Goal: Task Accomplishment & Management: Manage account settings

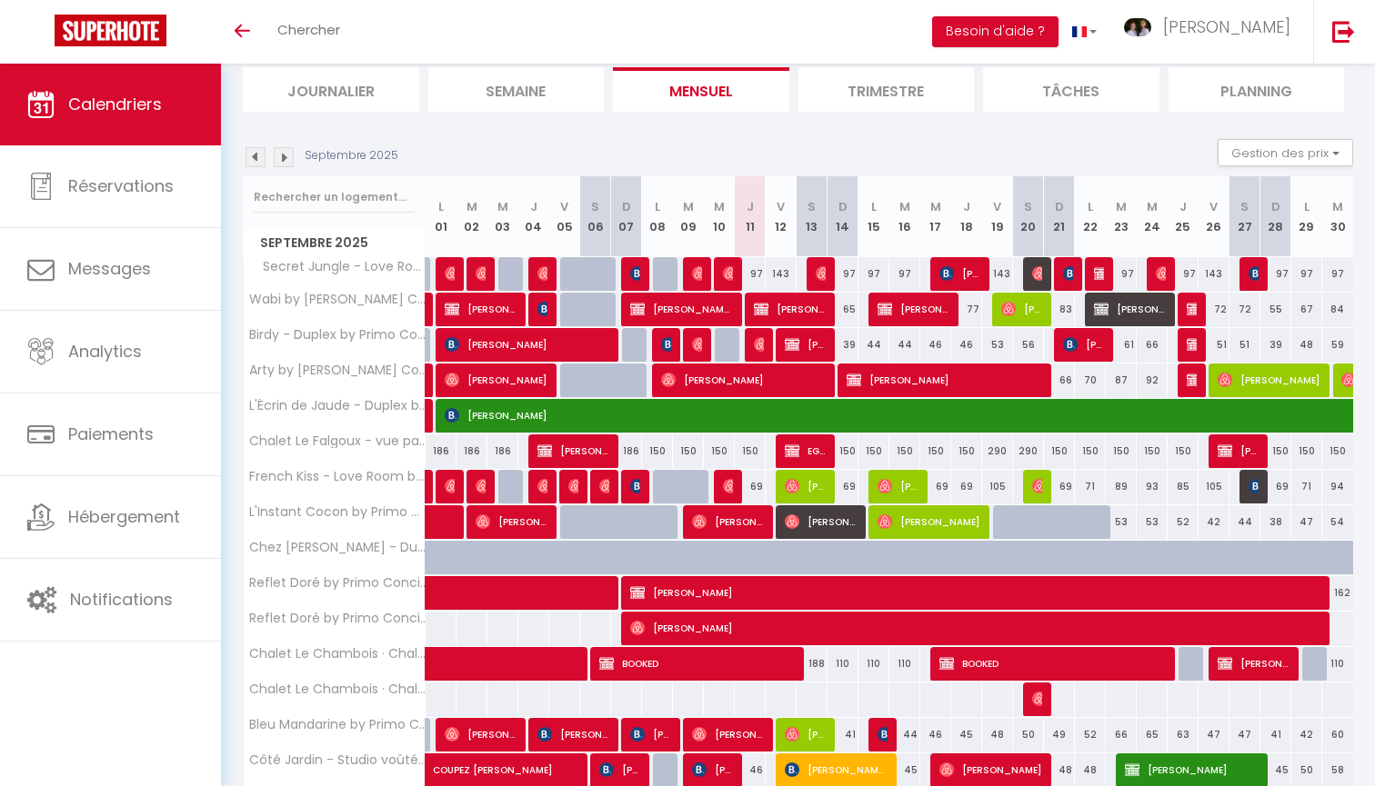
scroll to position [110, 0]
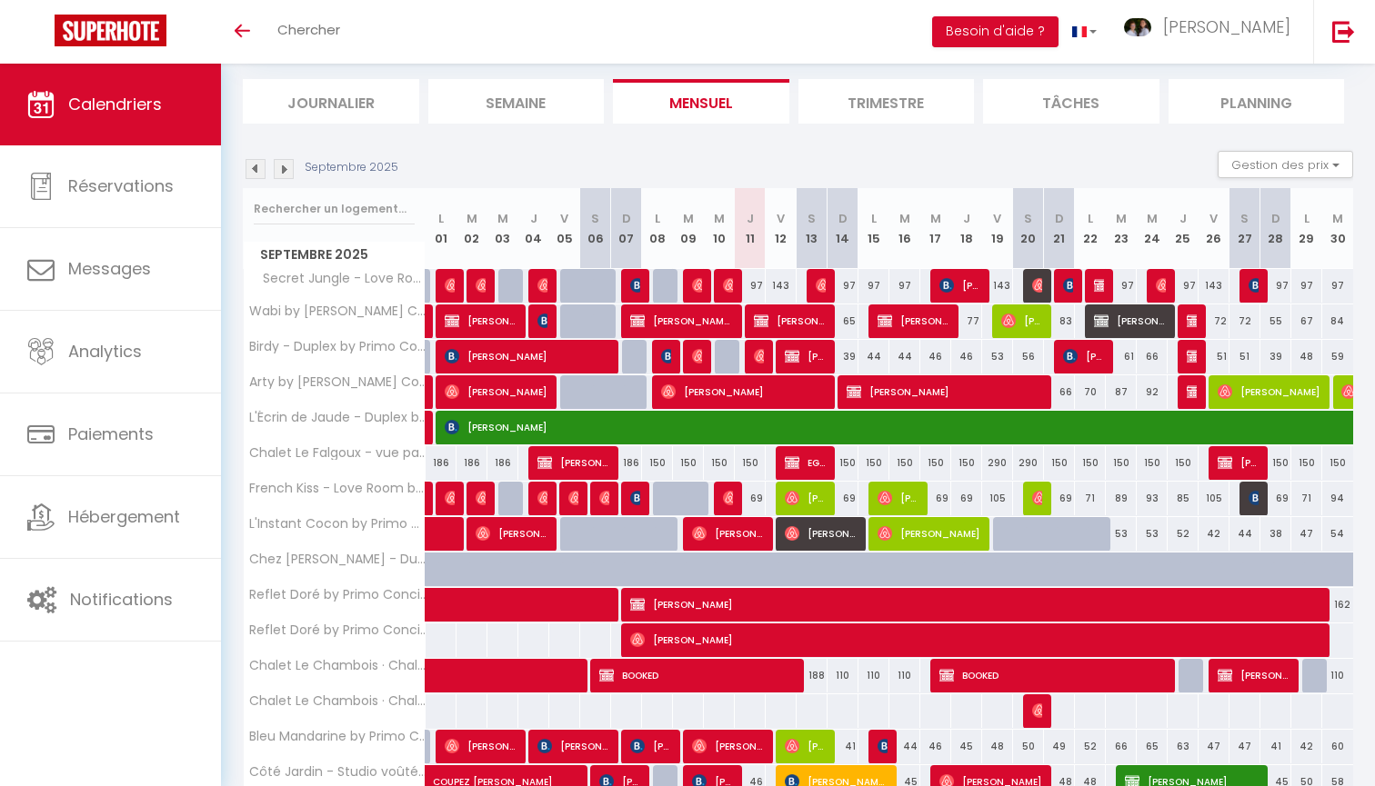
click at [798, 332] on span "[PERSON_NAME]" at bounding box center [790, 321] width 72 height 35
select select "OK"
select select "0"
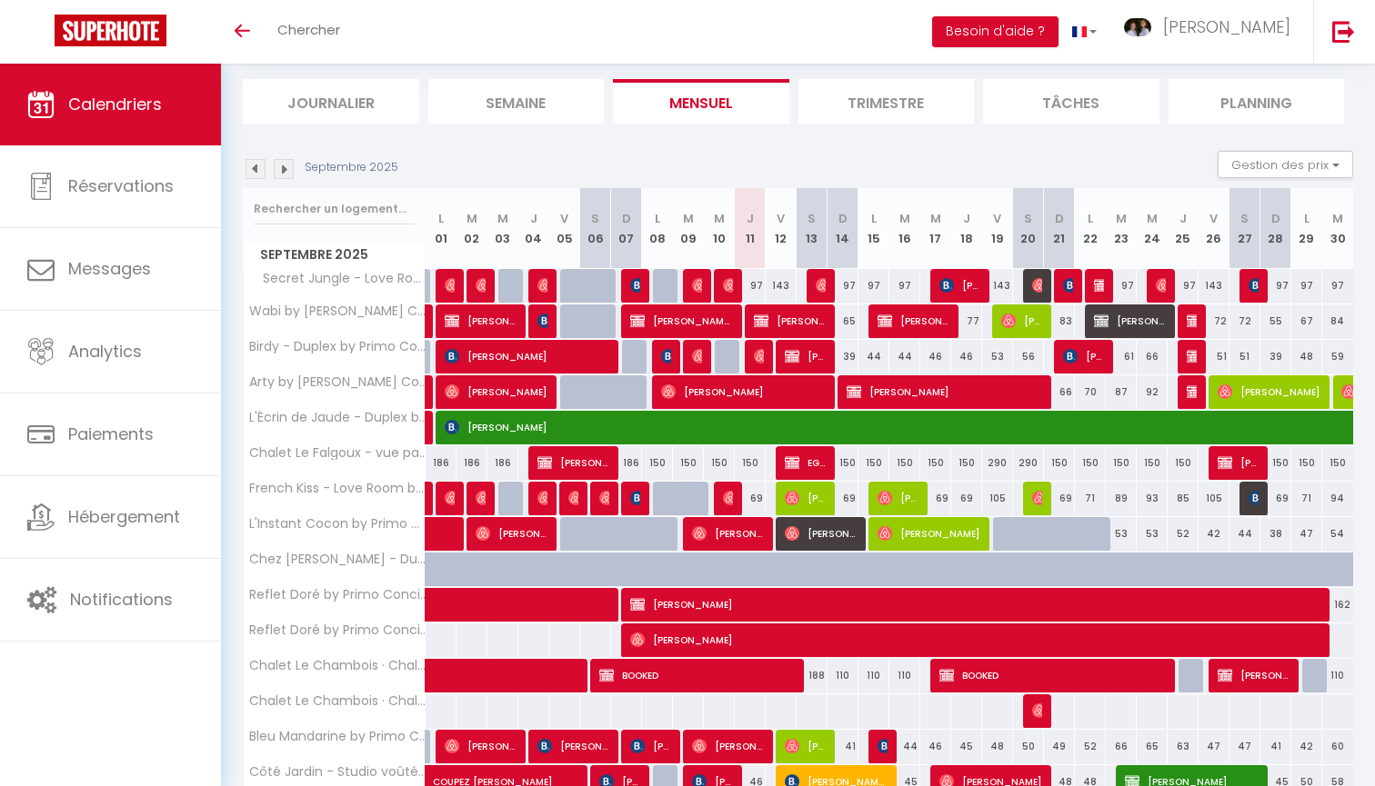
select select "1"
select select
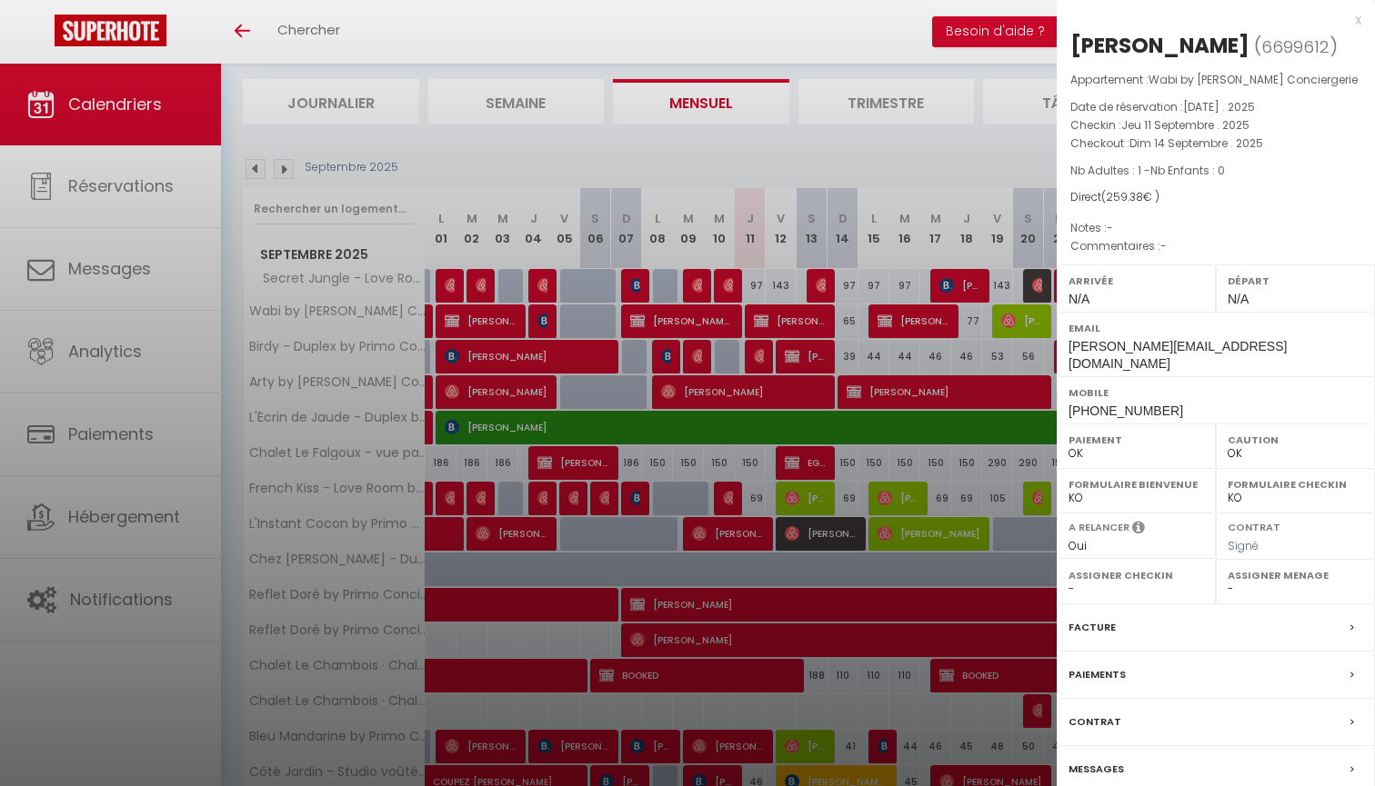
click at [826, 407] on div at bounding box center [687, 393] width 1375 height 786
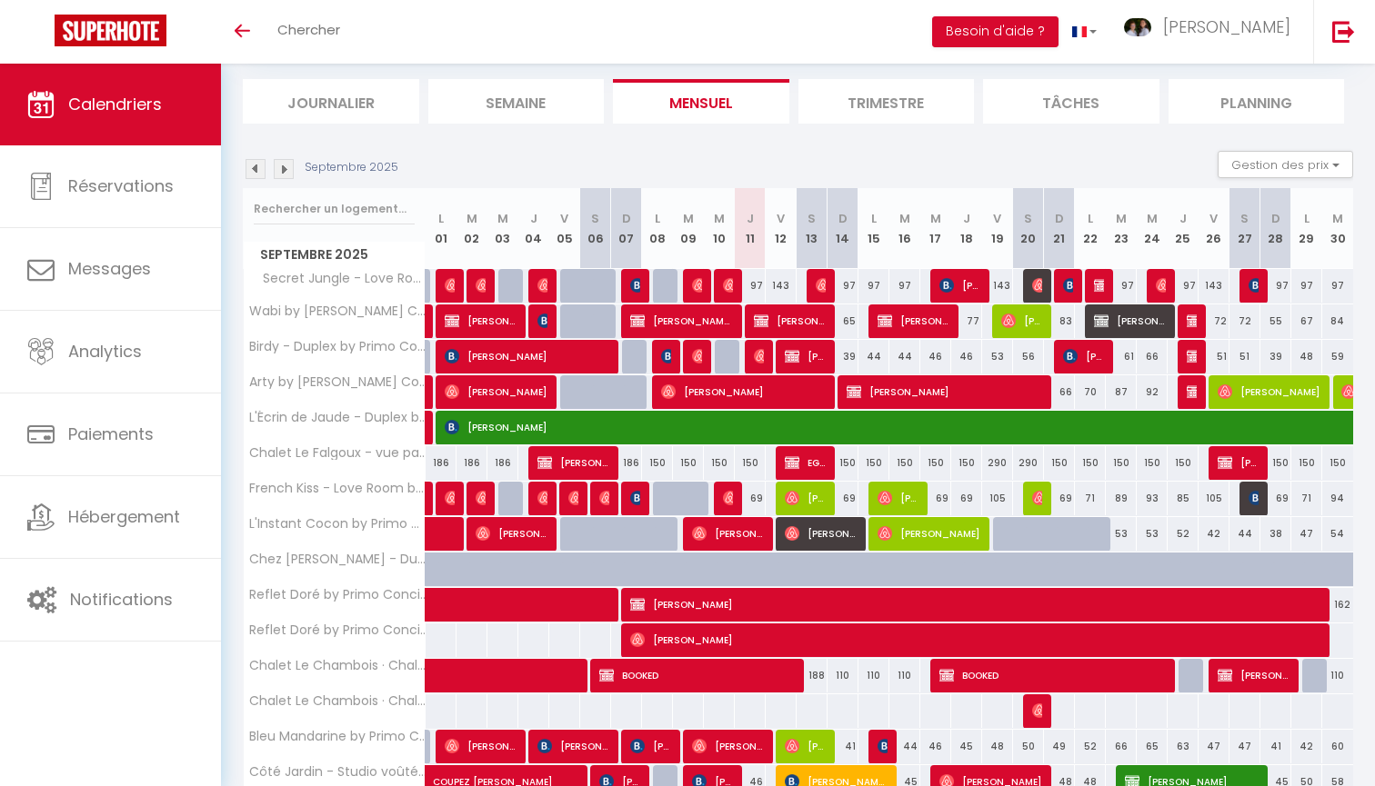
click at [887, 400] on span "[PERSON_NAME]" at bounding box center [944, 392] width 195 height 35
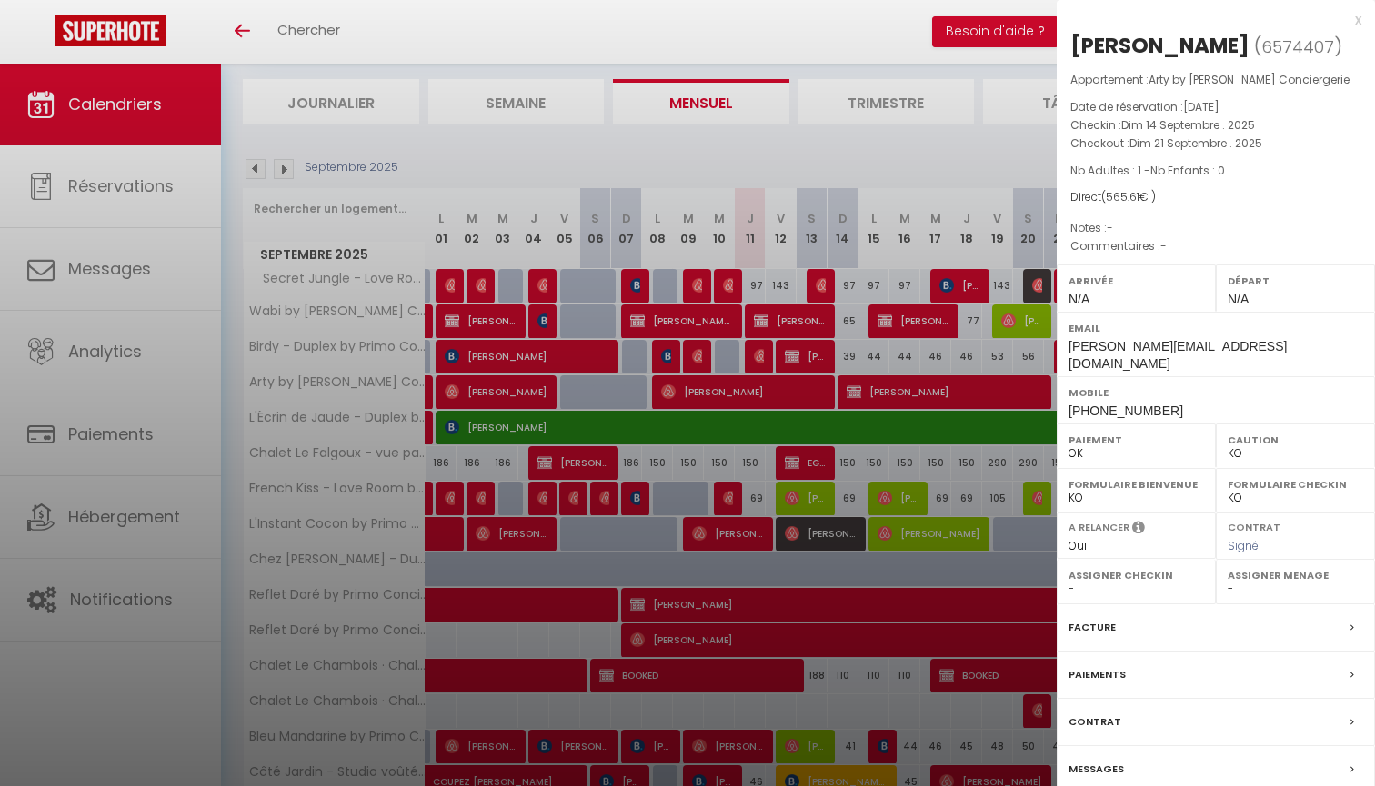
click at [897, 446] on div at bounding box center [687, 393] width 1375 height 786
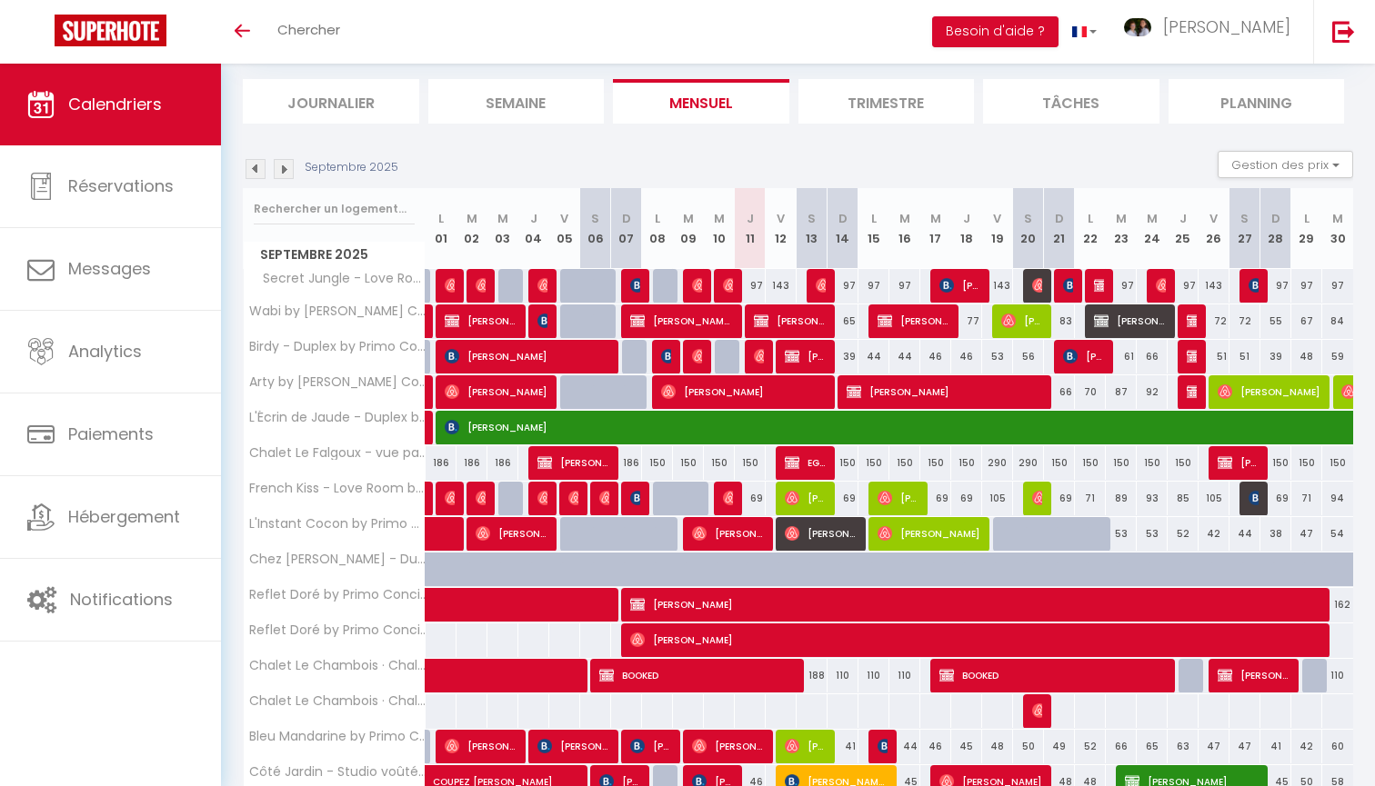
click at [782, 321] on span "[PERSON_NAME]" at bounding box center [790, 321] width 72 height 35
select select "OK"
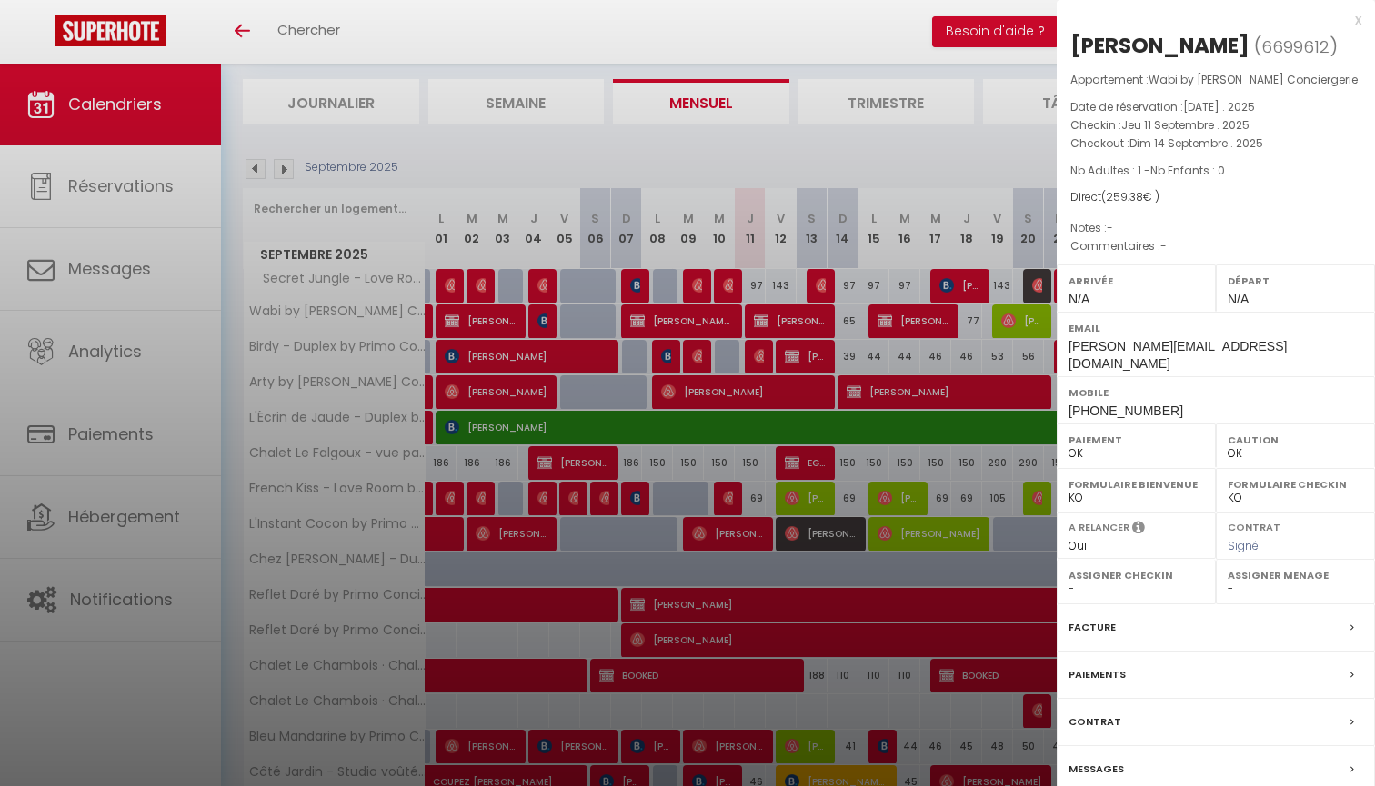
click at [808, 386] on div at bounding box center [687, 393] width 1375 height 786
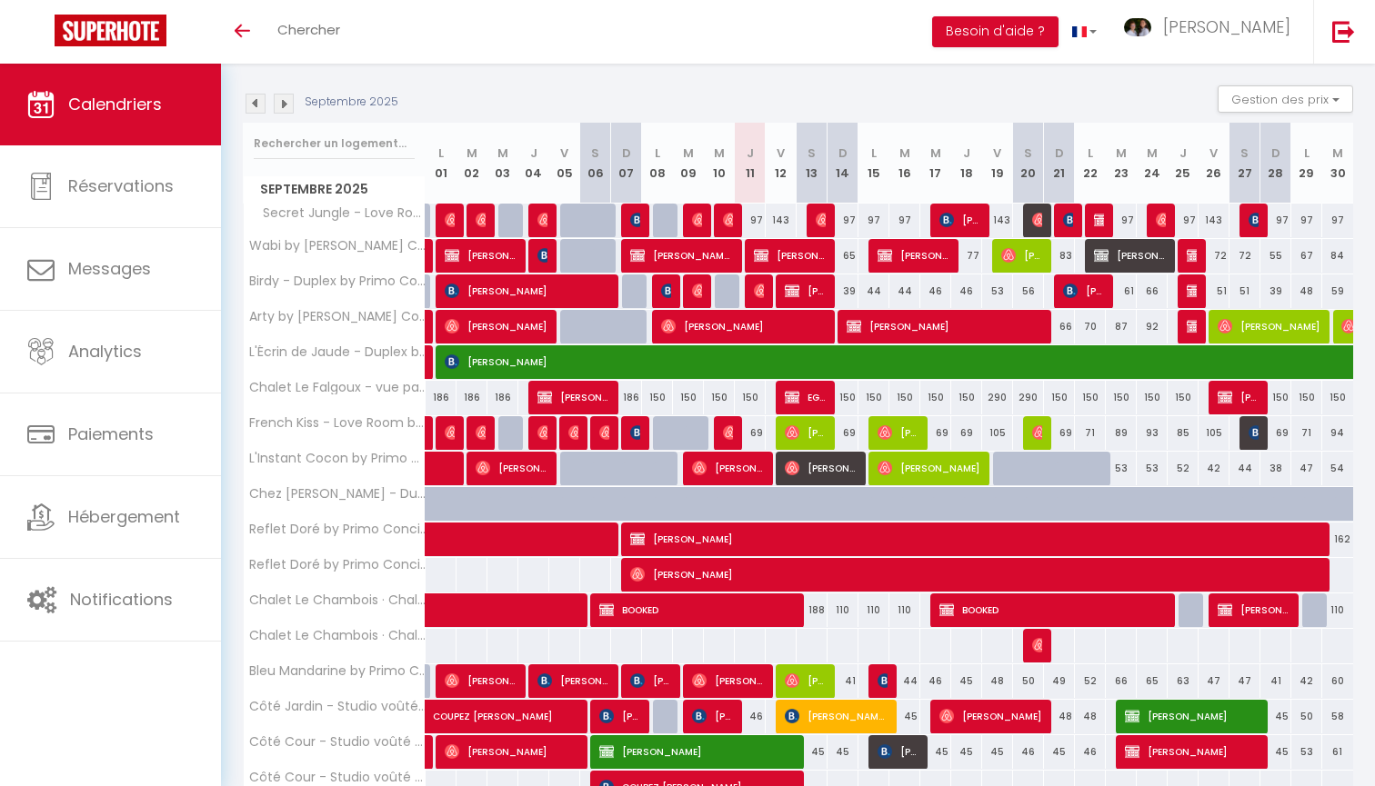
scroll to position [175, 0]
click at [824, 471] on span "[PERSON_NAME]" at bounding box center [821, 468] width 72 height 35
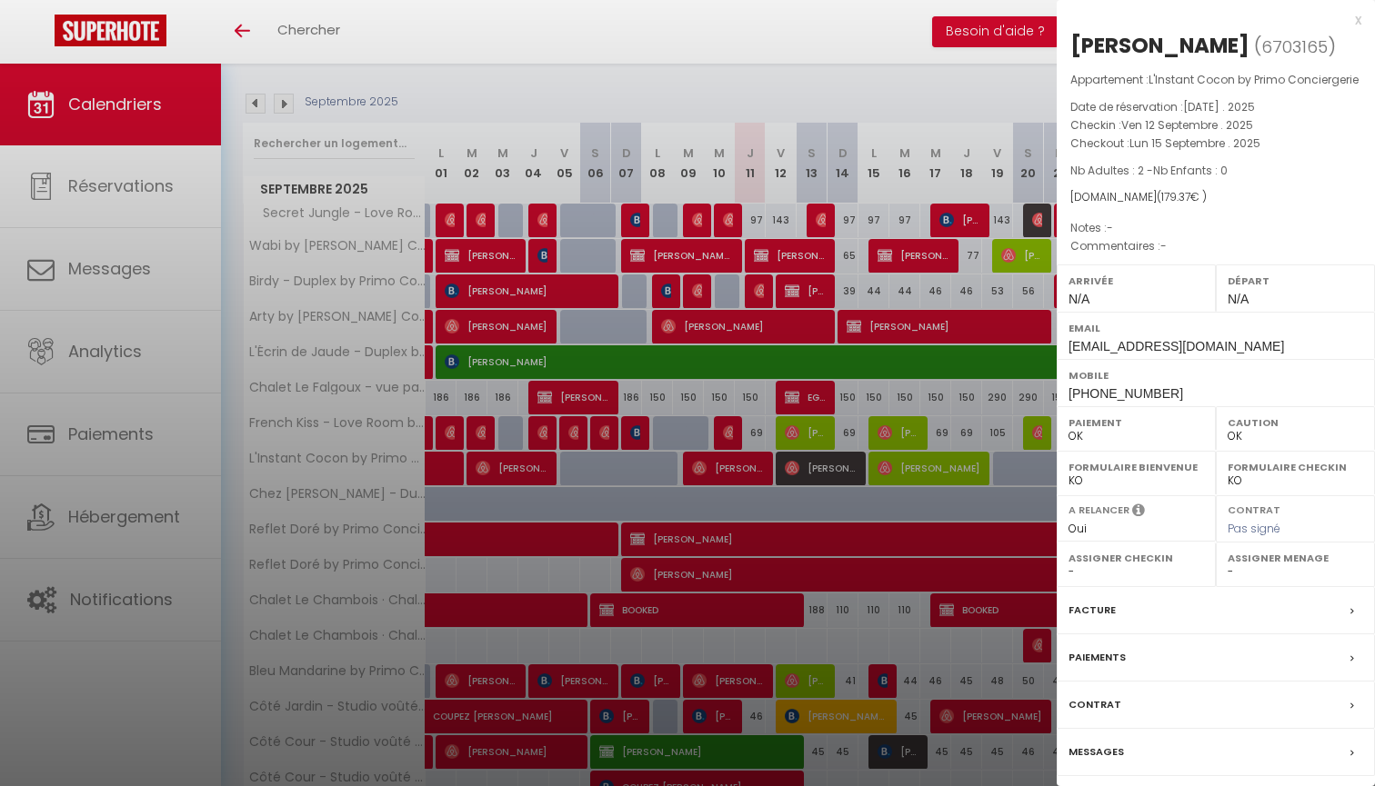
click at [816, 488] on div at bounding box center [687, 393] width 1375 height 786
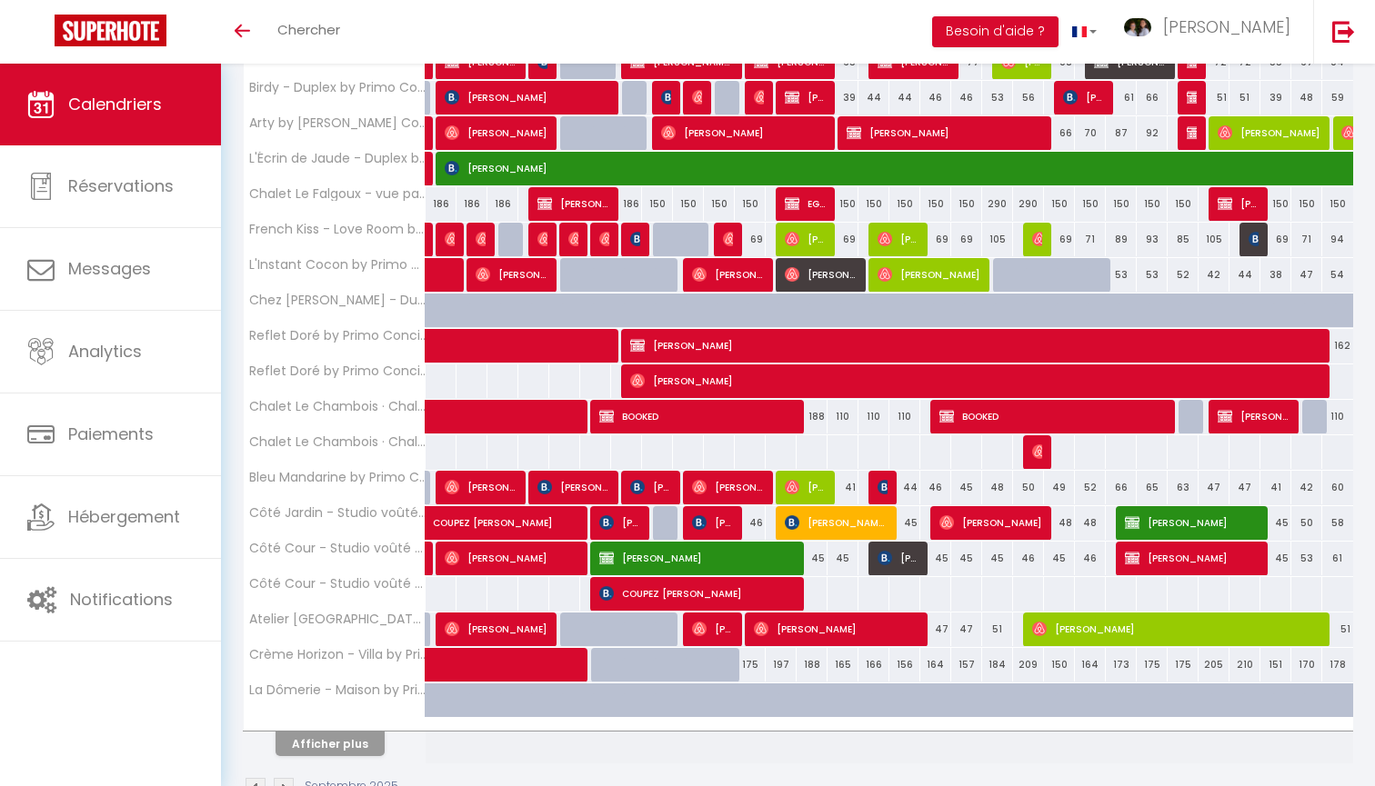
scroll to position [369, 0]
click at [326, 739] on button "Afficher plus" at bounding box center [329, 744] width 109 height 25
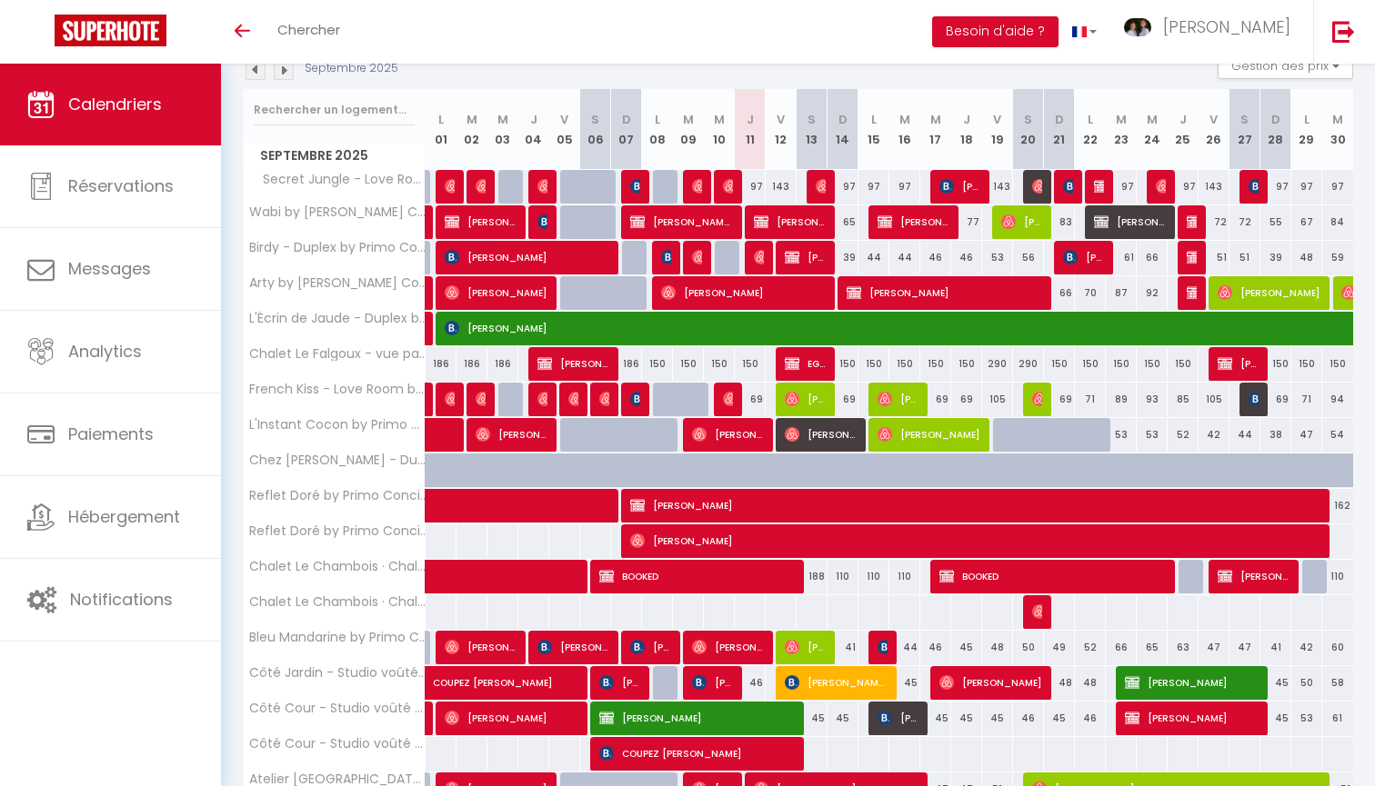
scroll to position [190, 0]
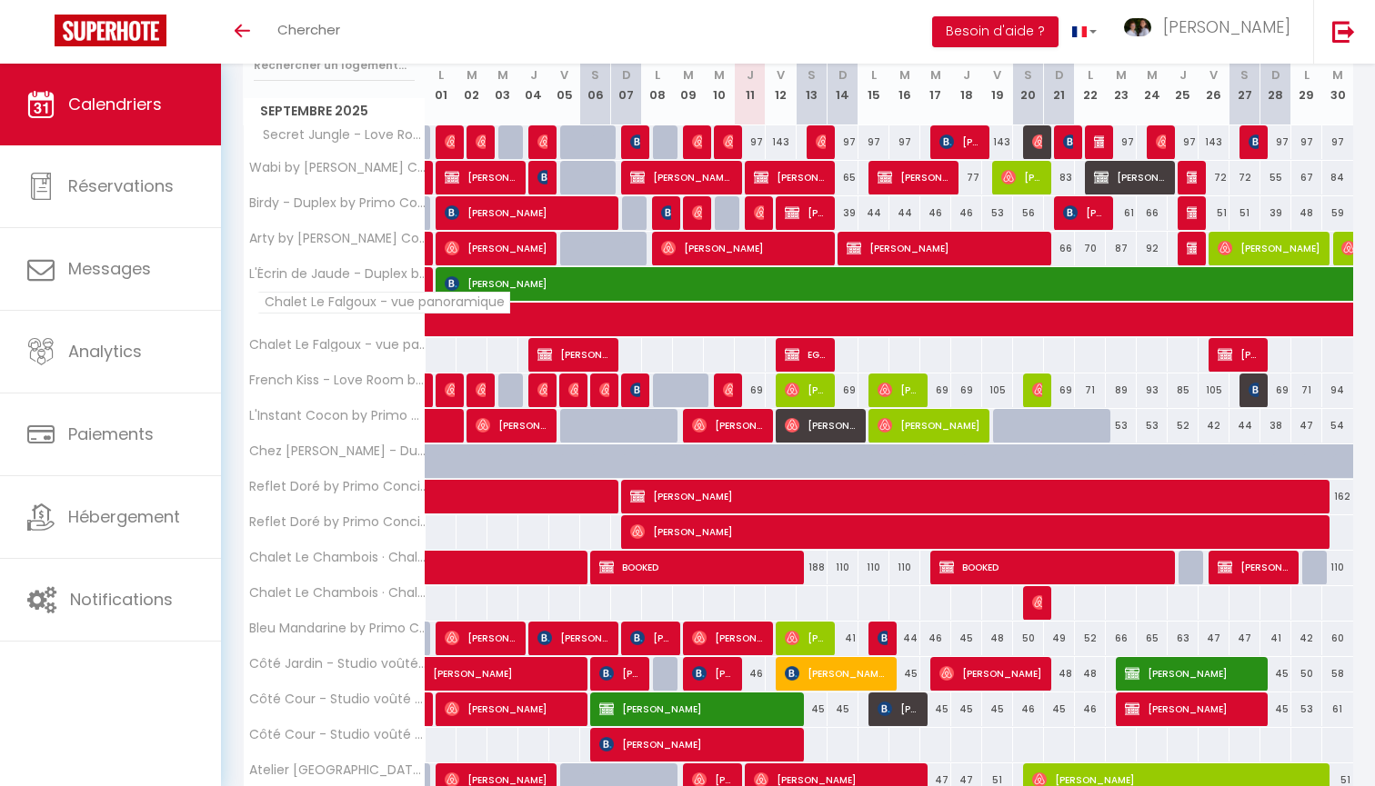
scroll to position [215, 0]
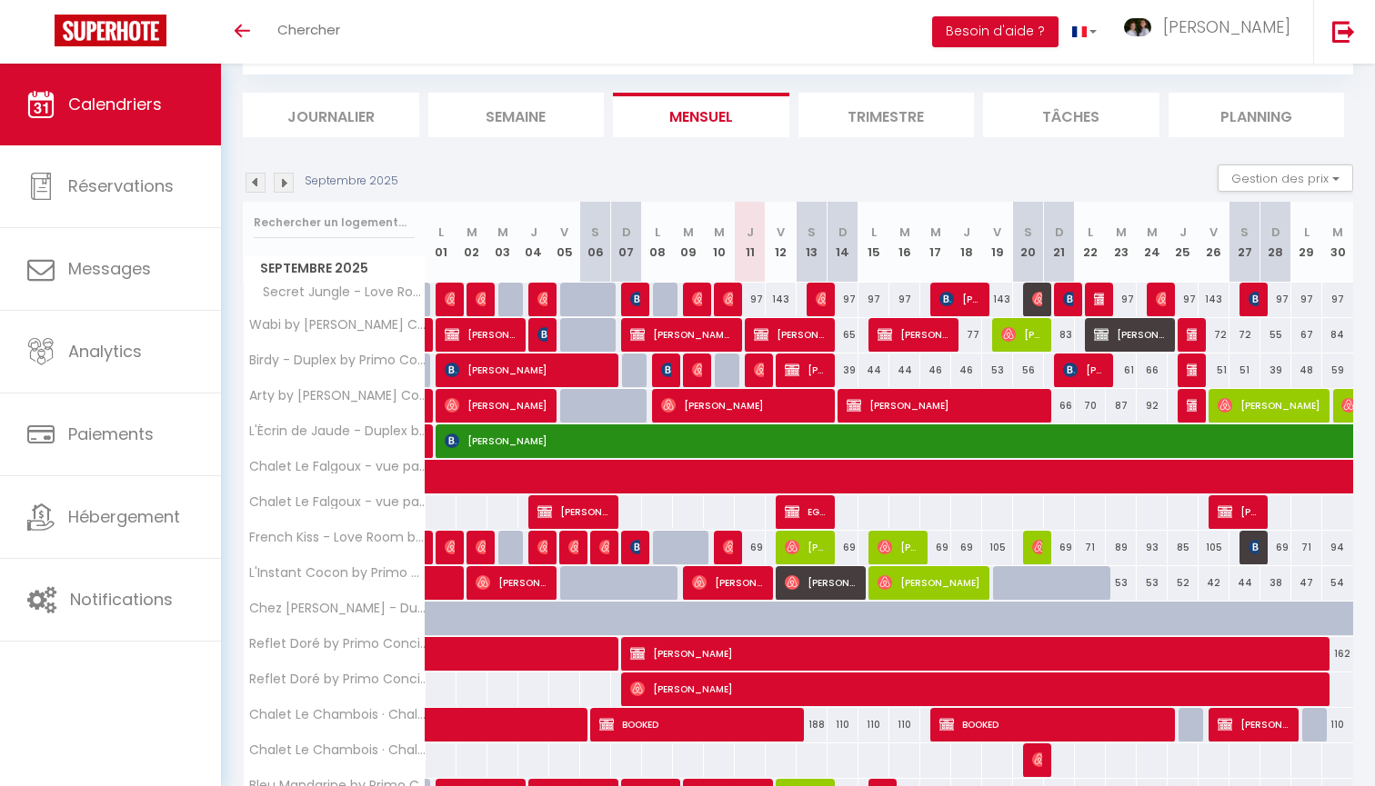
click at [282, 175] on img at bounding box center [284, 183] width 20 height 20
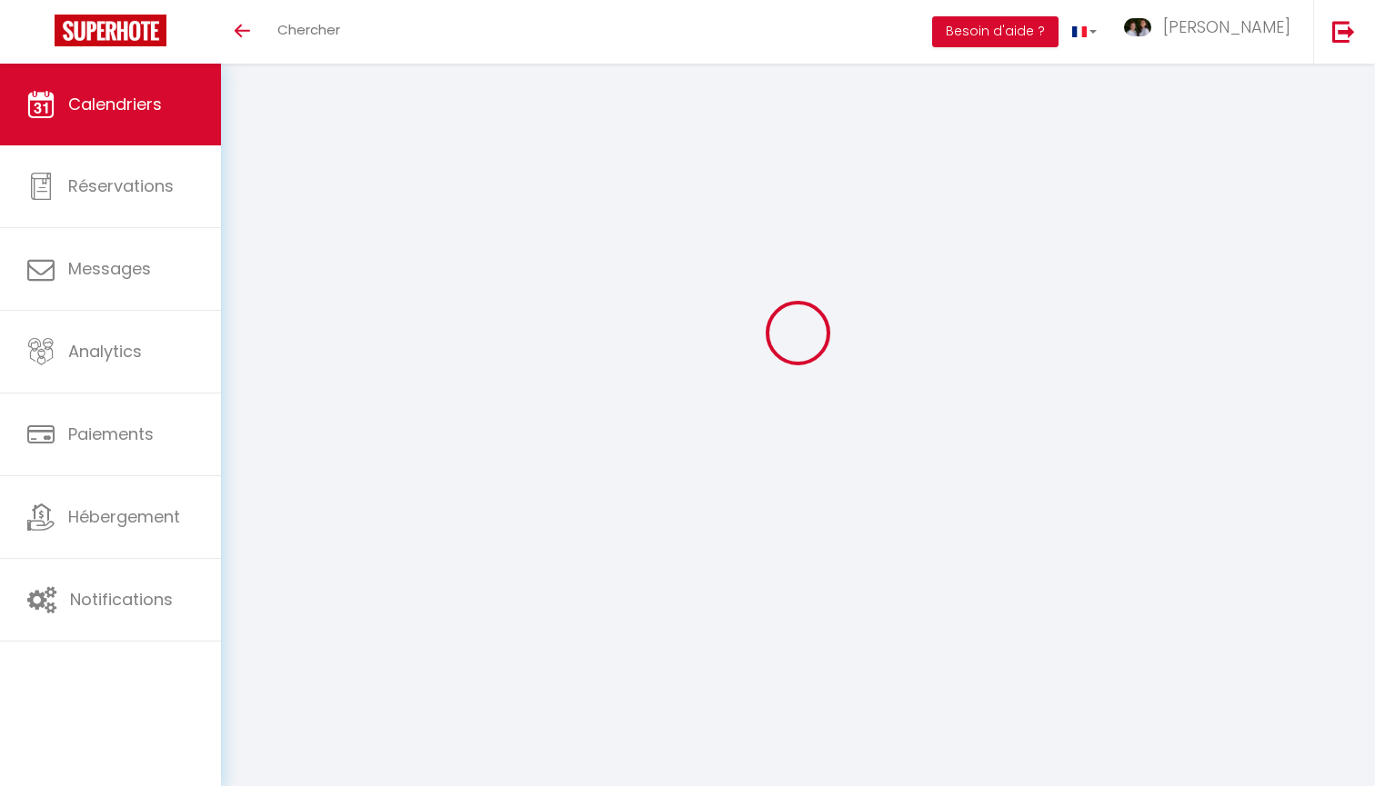
scroll to position [64, 0]
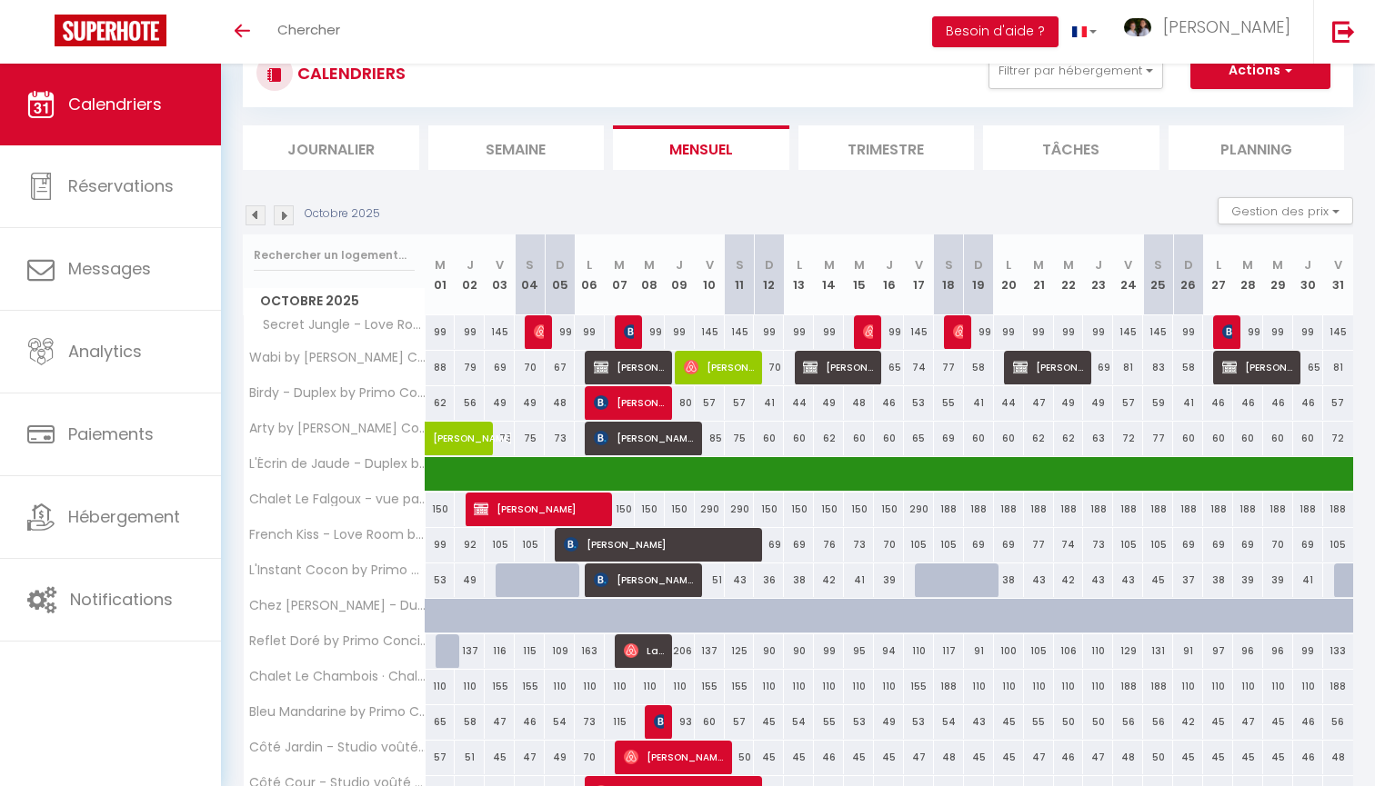
click at [278, 212] on img at bounding box center [284, 215] width 20 height 20
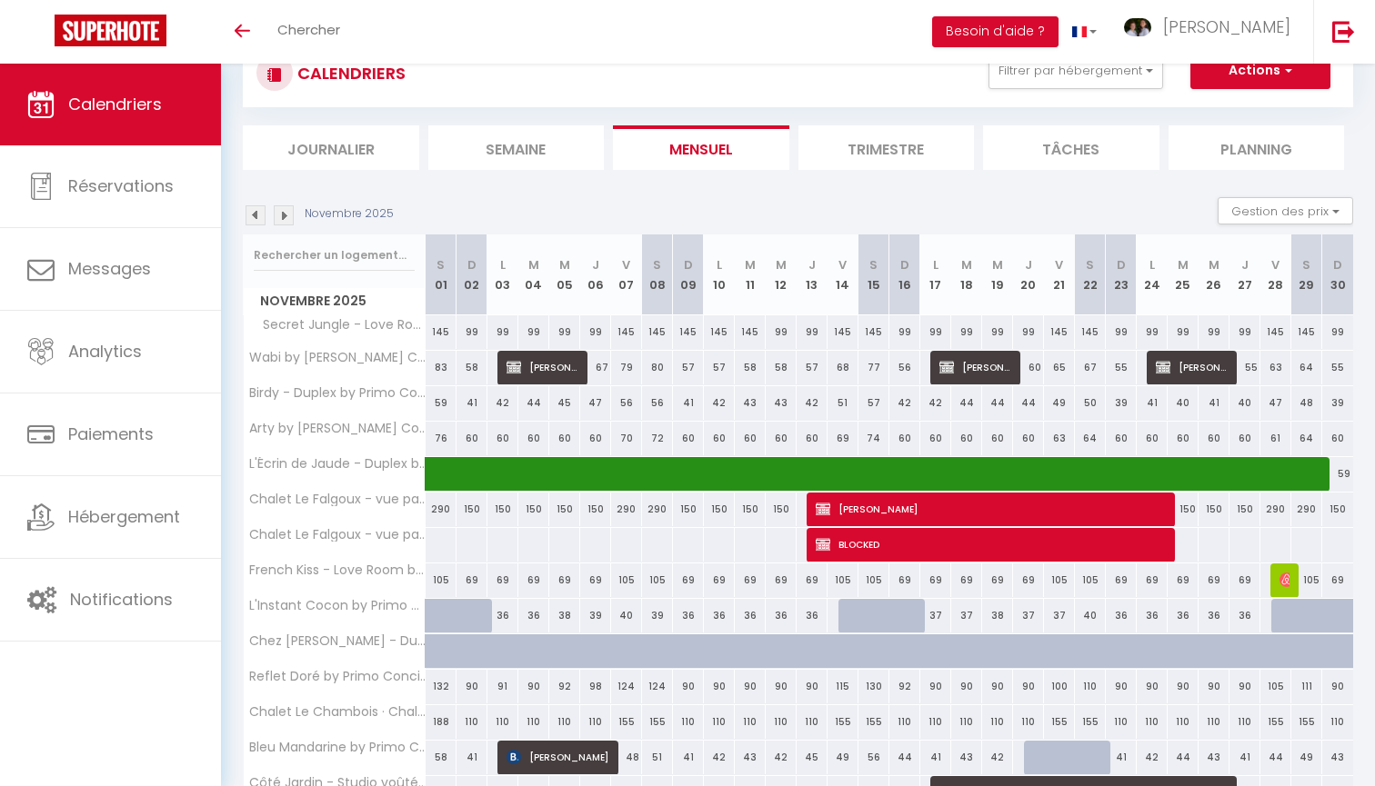
click at [293, 216] on img at bounding box center [284, 215] width 20 height 20
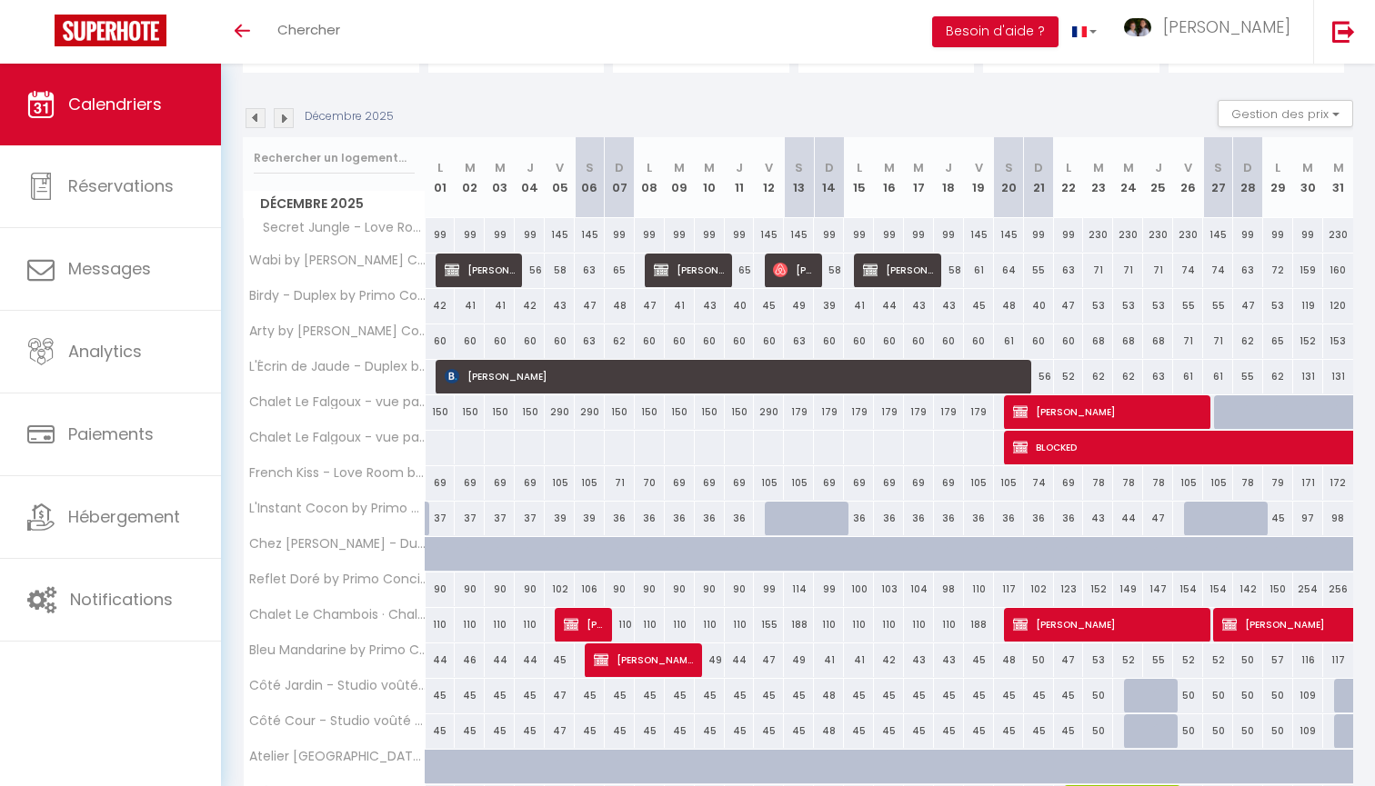
scroll to position [147, 0]
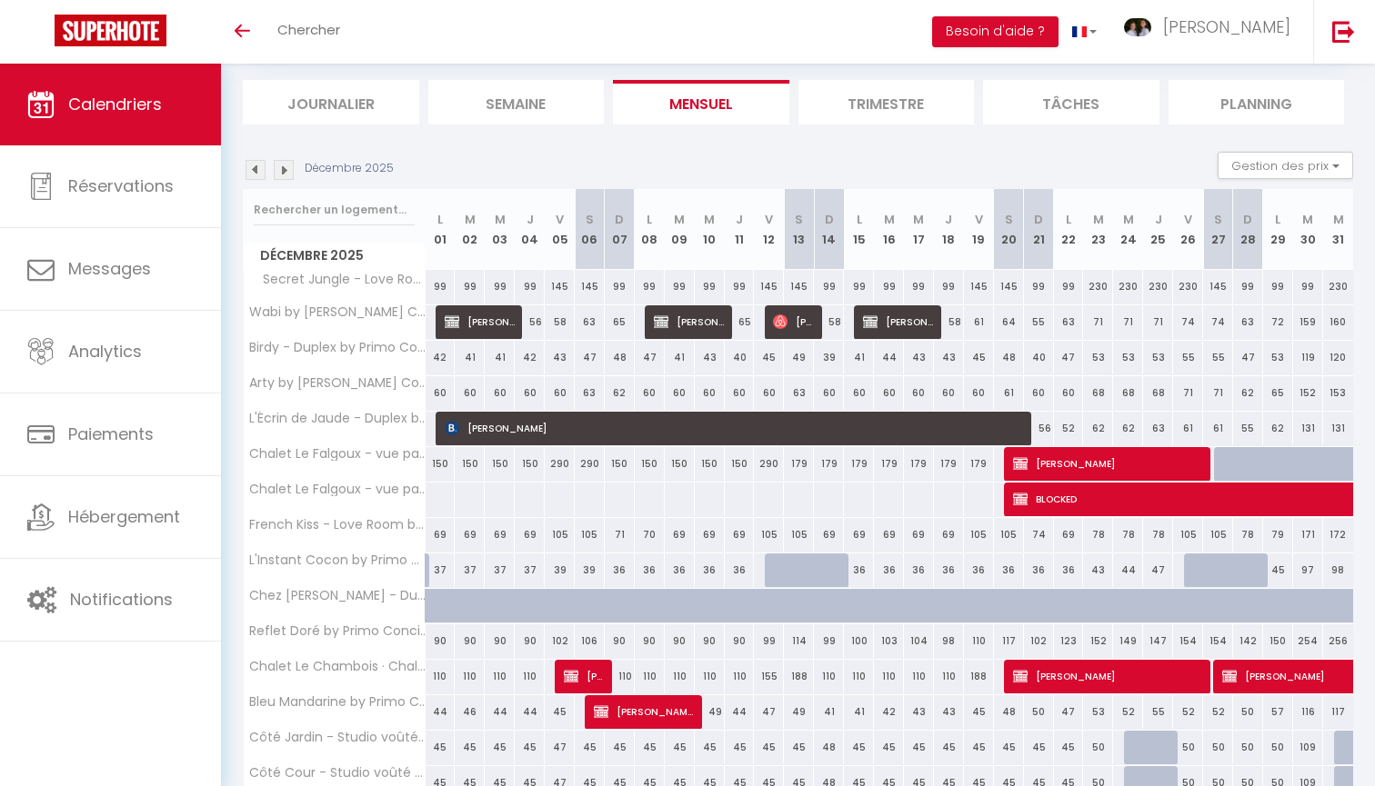
click at [283, 176] on img at bounding box center [284, 170] width 20 height 20
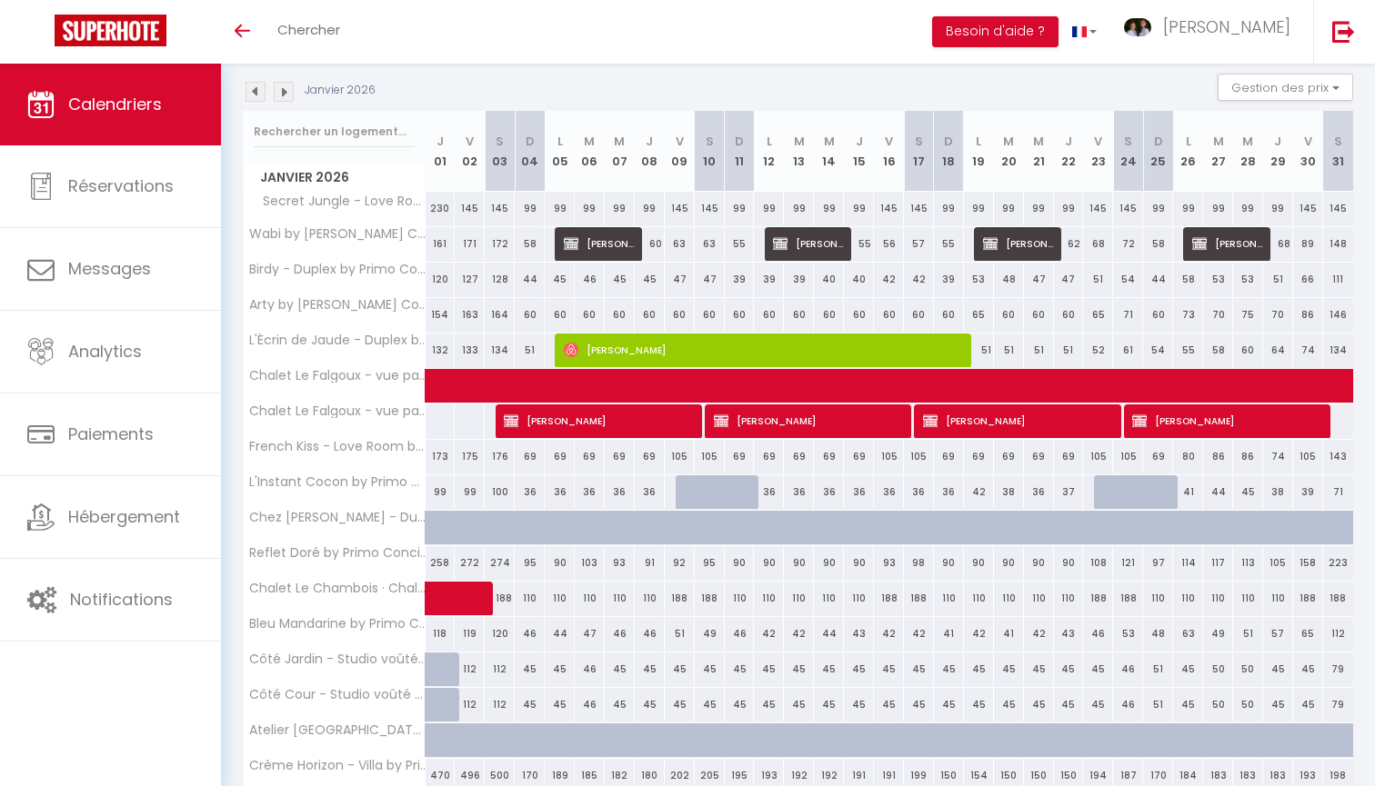
scroll to position [178, 0]
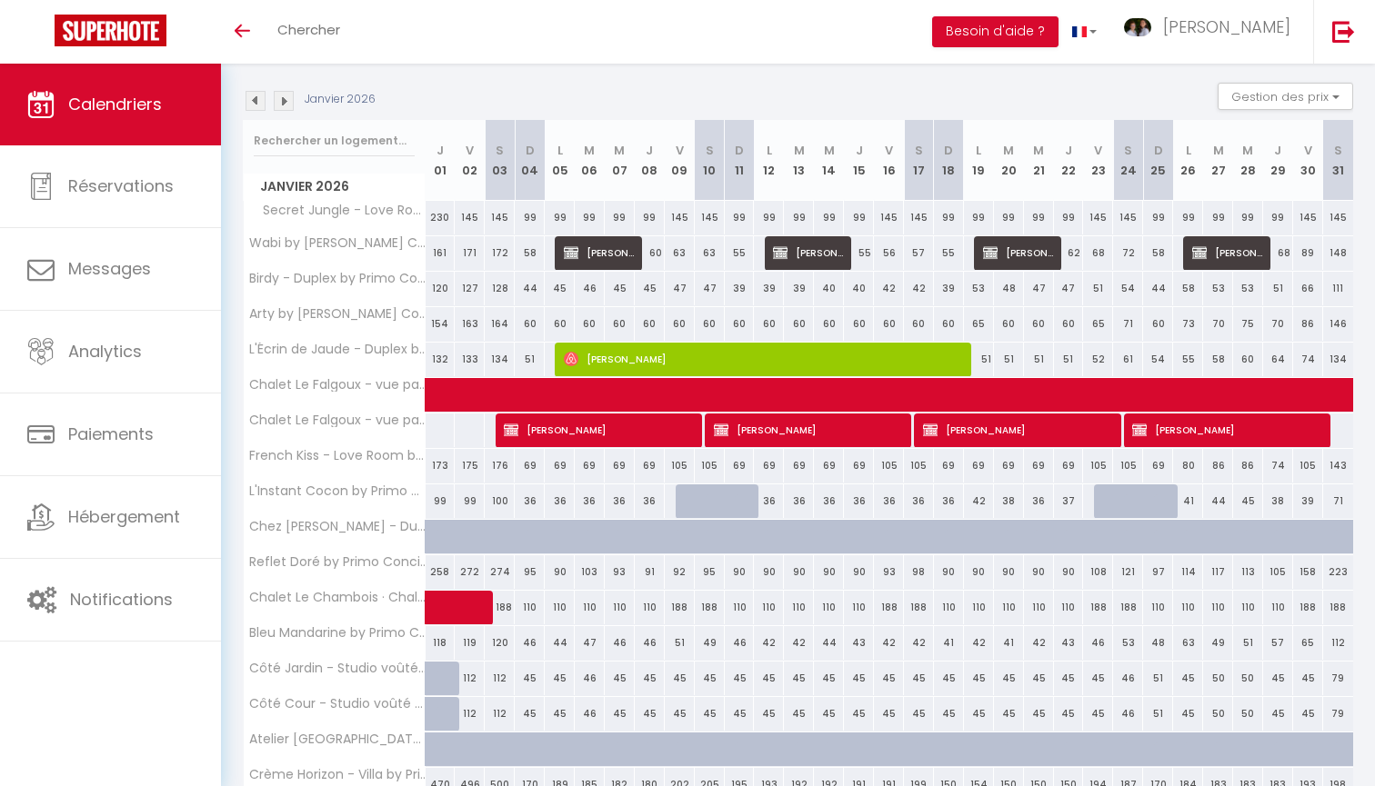
click at [257, 102] on img at bounding box center [255, 101] width 20 height 20
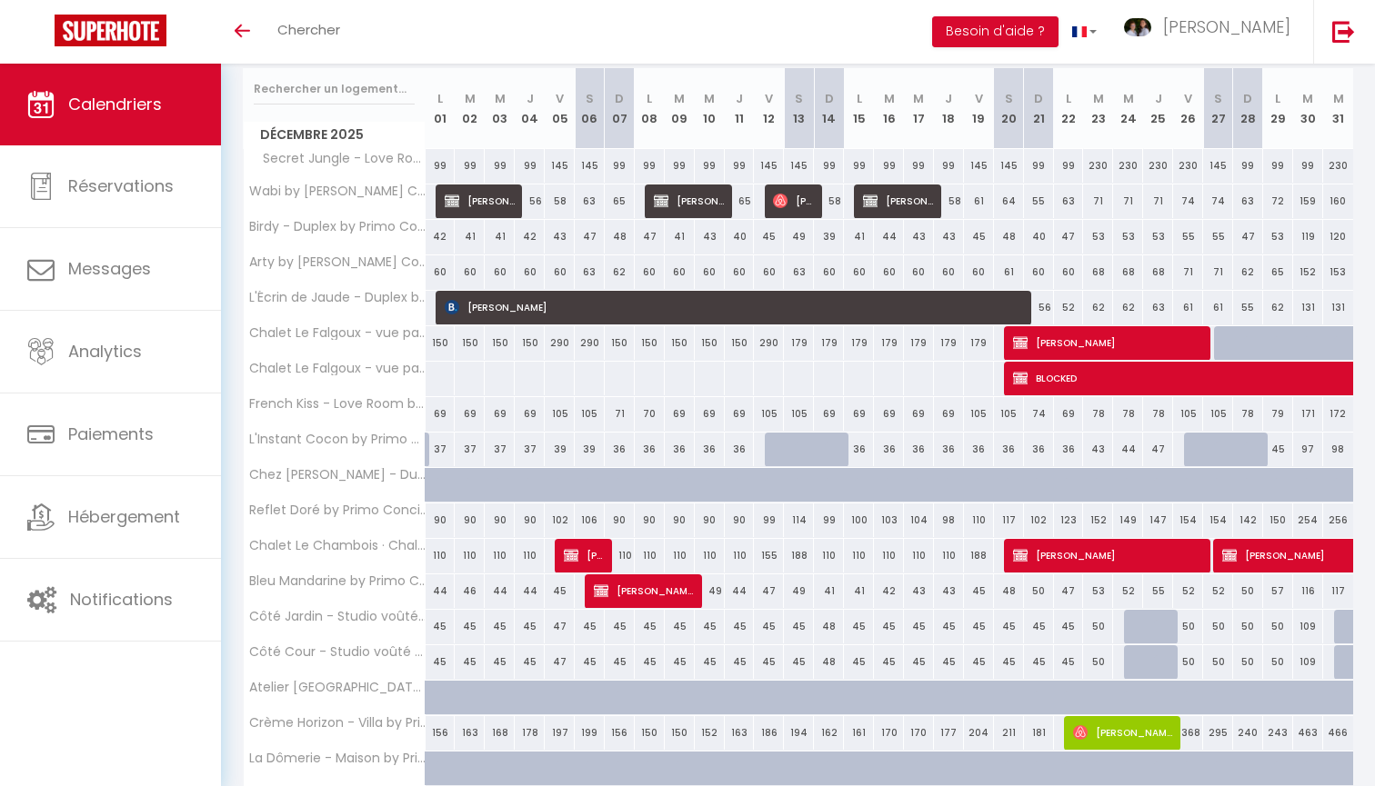
scroll to position [225, 0]
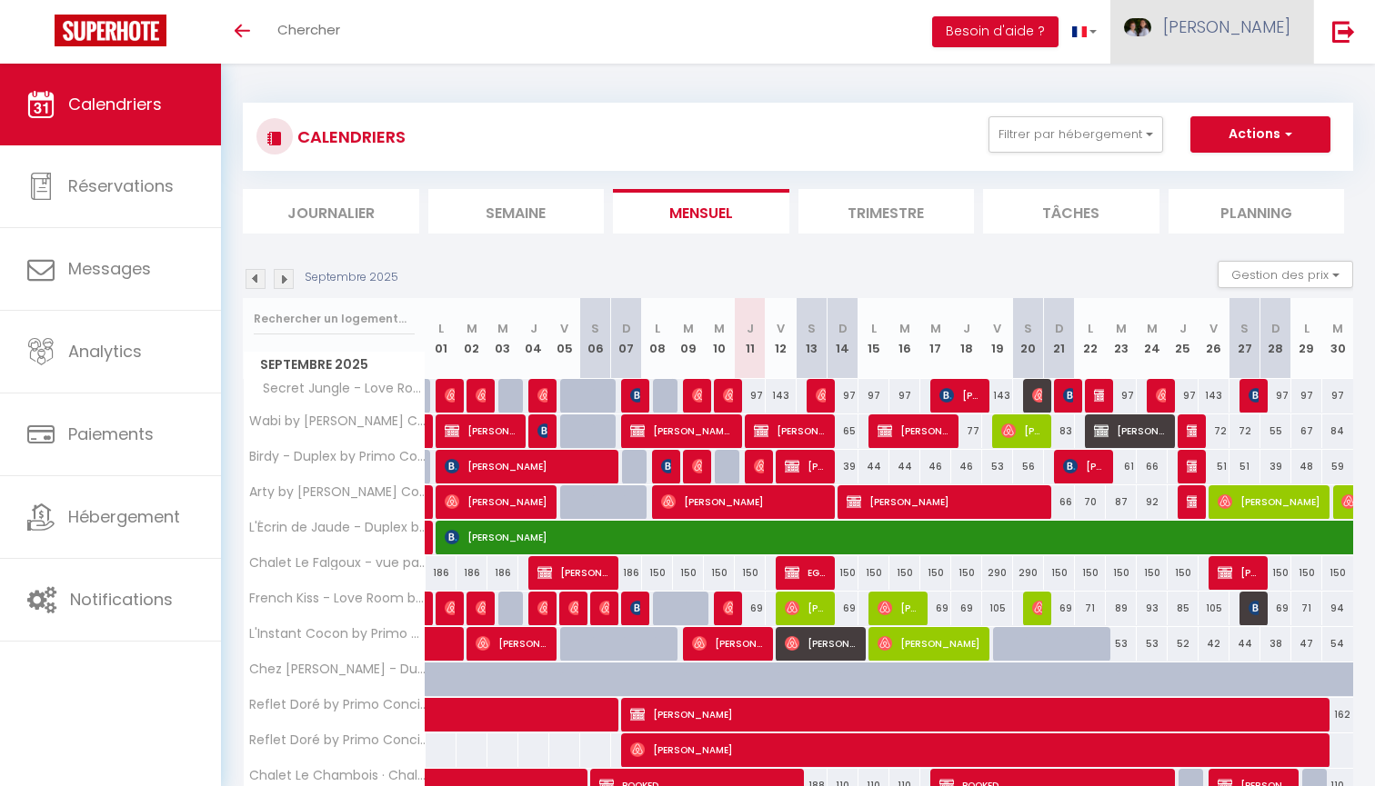
click at [1287, 25] on span "[PERSON_NAME]" at bounding box center [1226, 26] width 127 height 23
click at [1255, 88] on link "Paramètres" at bounding box center [1240, 90] width 135 height 31
select select "fr"
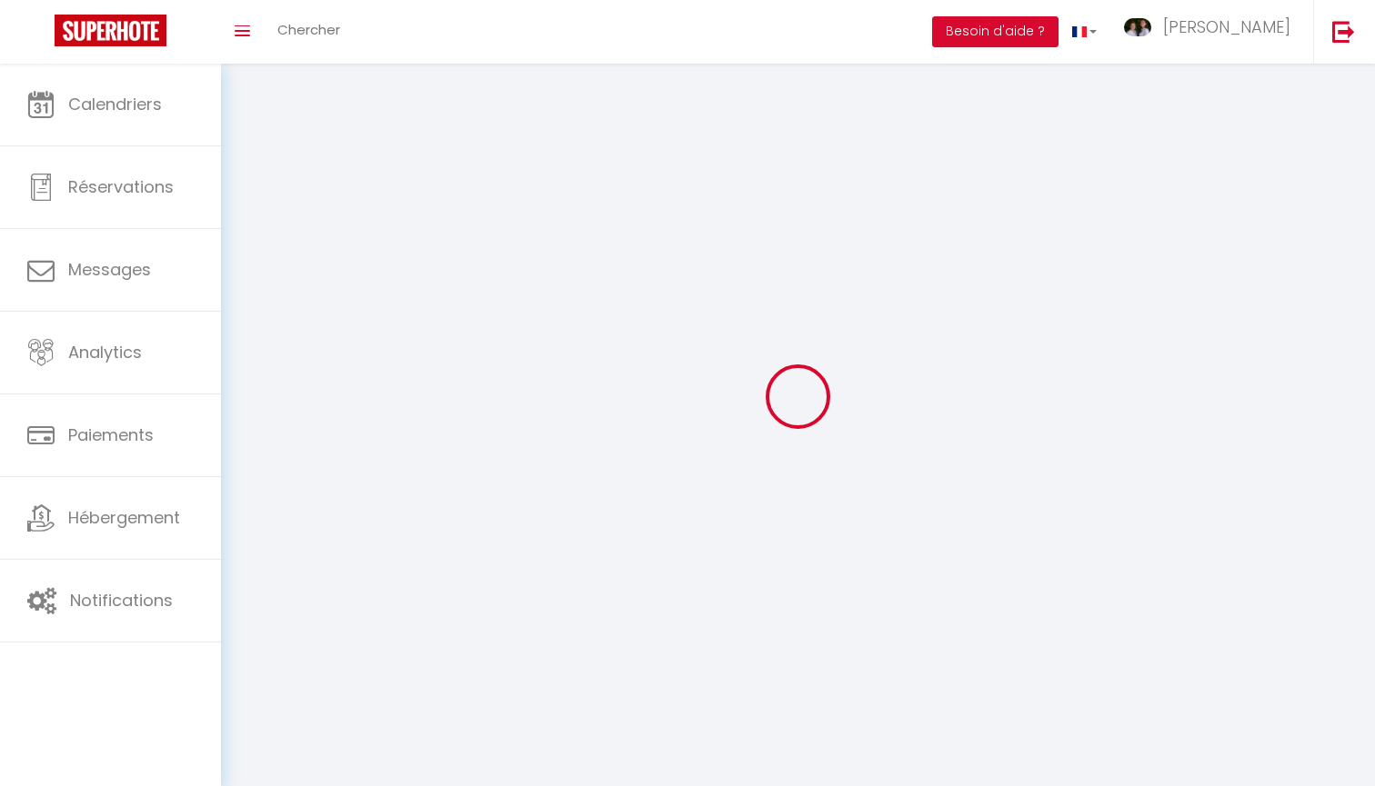
select select
type input "[PERSON_NAME]"
type input "0635413561"
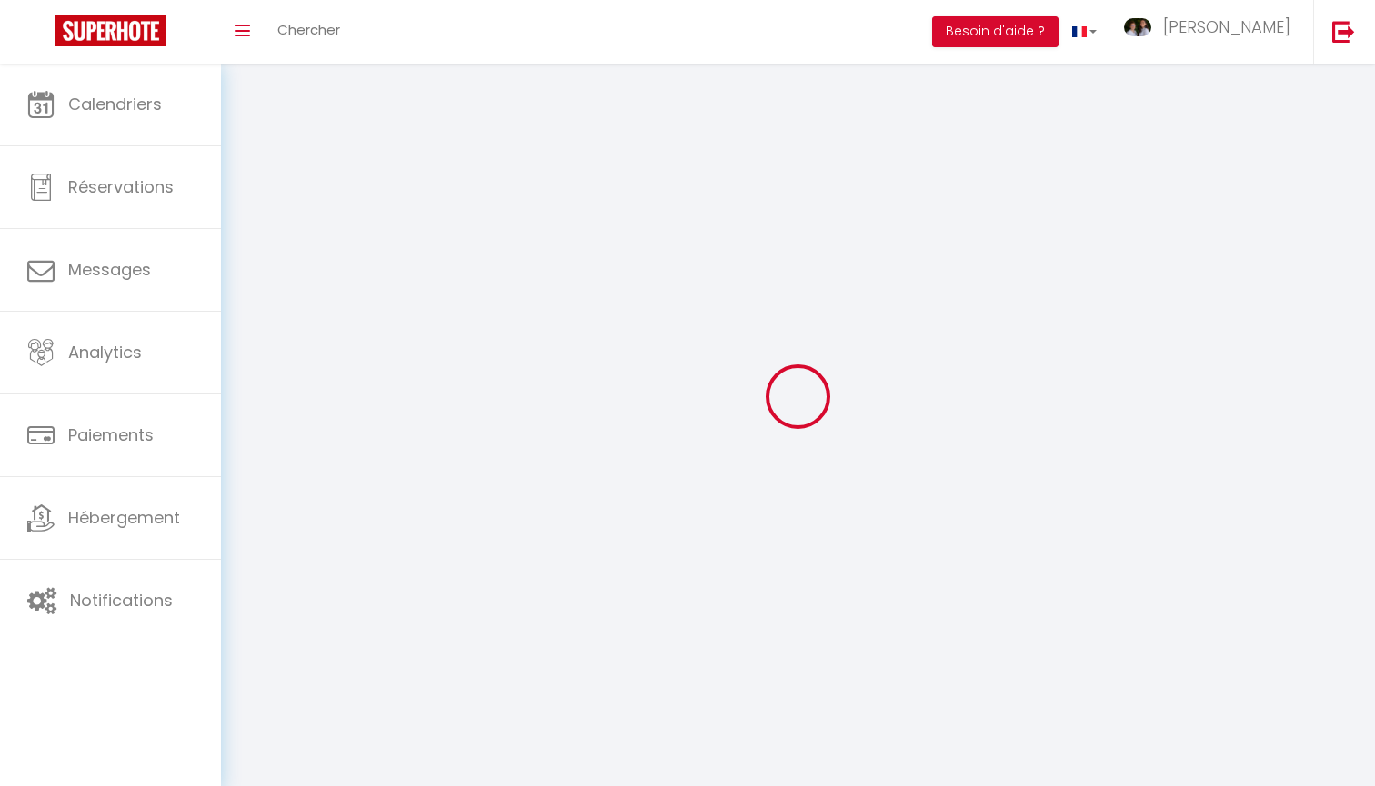
type input "7 Impasse des Olisands"
type input "63720"
type input "ENNEZAT"
type input "lzjK3zDSiyxpU99dKWN0GOaXh"
type input "3TA27YtjphtNosmema2A0P2Fp"
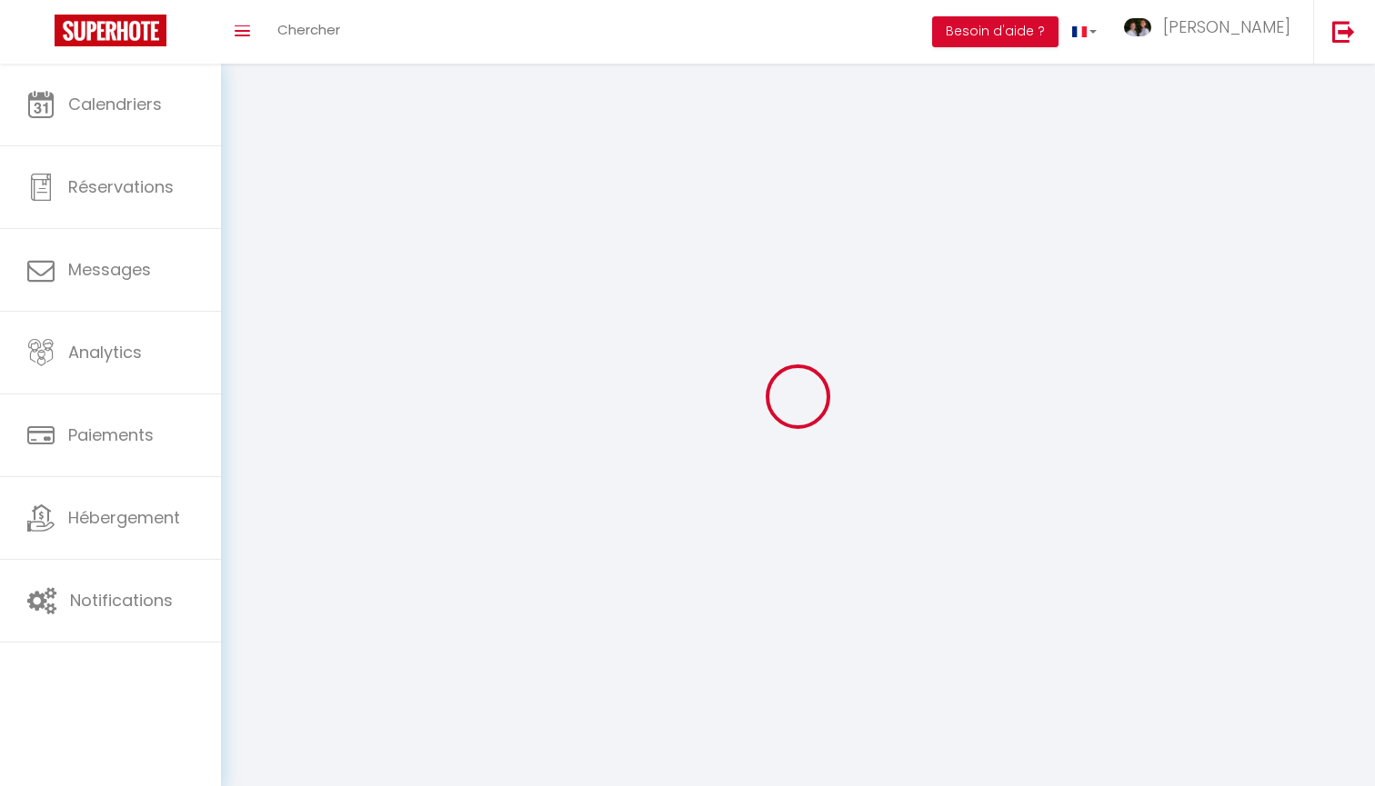
type input "[URL][DOMAIN_NAME]"
type input "lzjK3zDSiyxpU99dKWN0GOaXh"
type input "3TA27YtjphtNosmema2A0P2Fp"
type input "https://app.superhote.com/#/get-available-rentals/3TA27YtjphtNosmema2A0P2Fp"
select select "28"
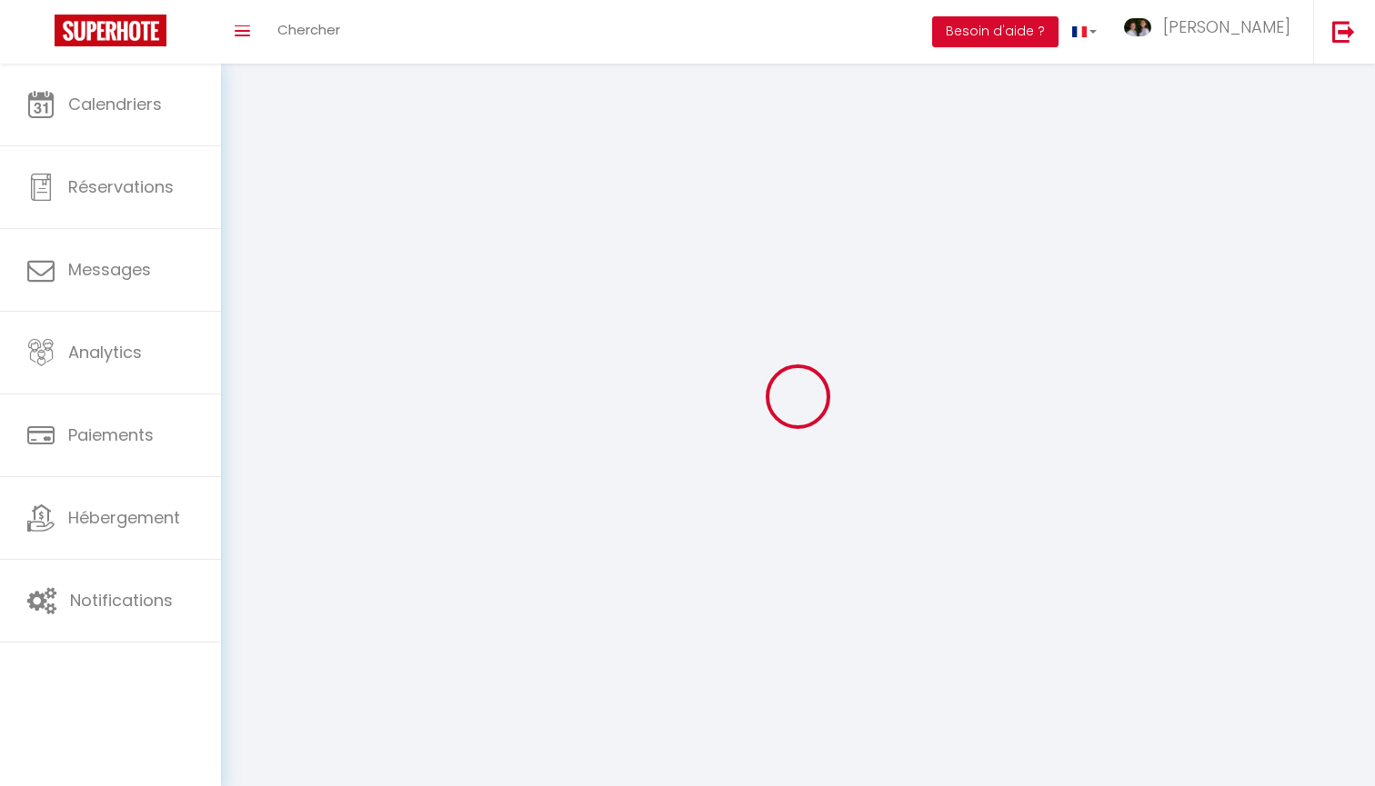
select select "fr"
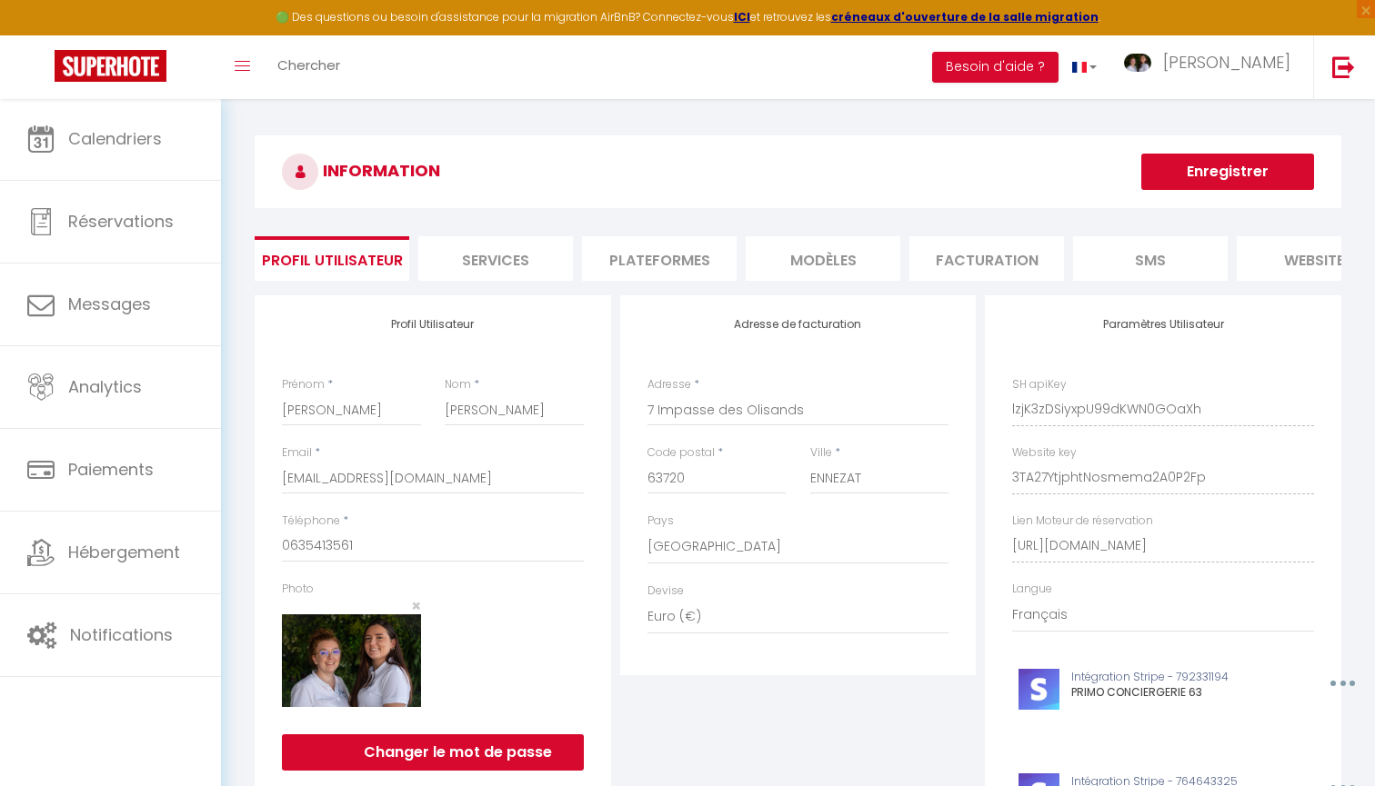
click at [672, 273] on li "Plateformes" at bounding box center [659, 258] width 155 height 45
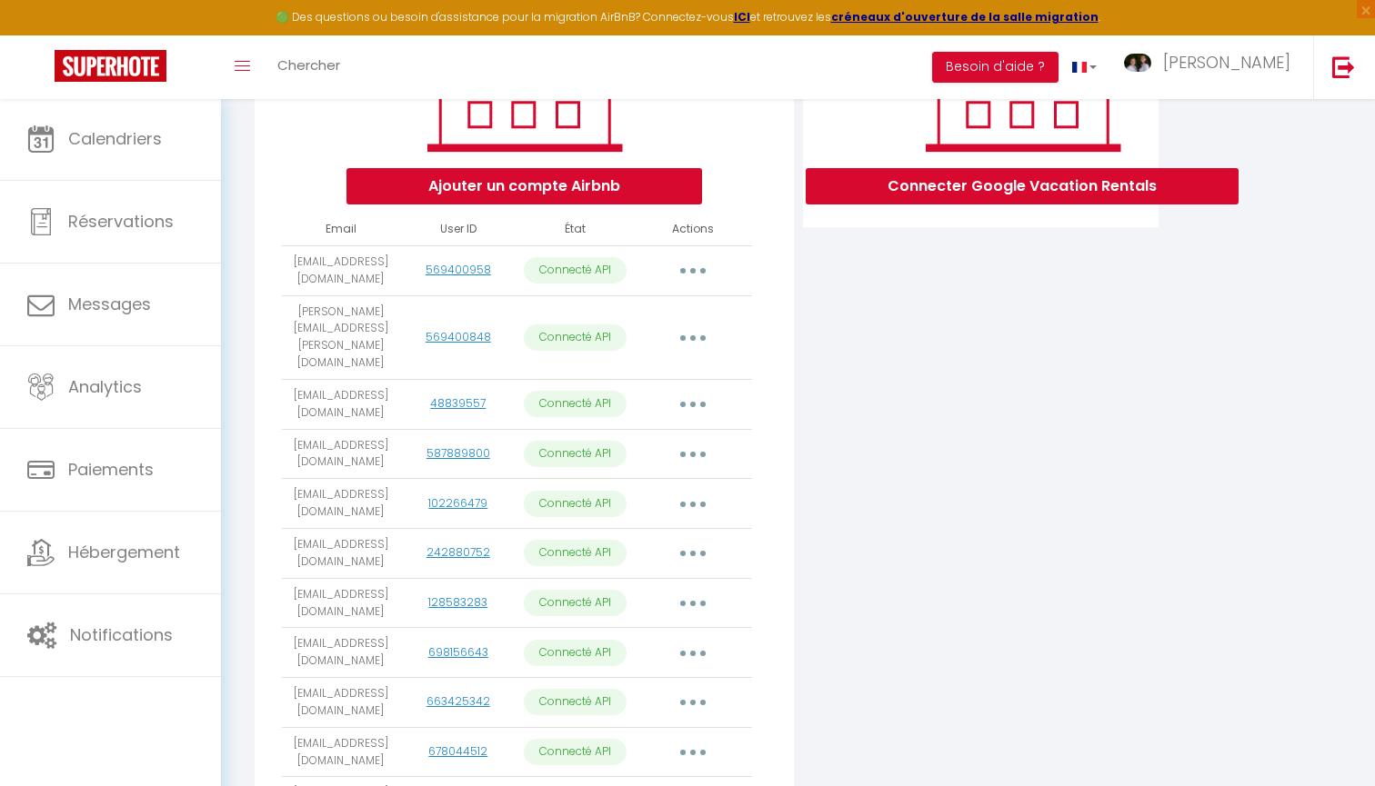
scroll to position [339, 0]
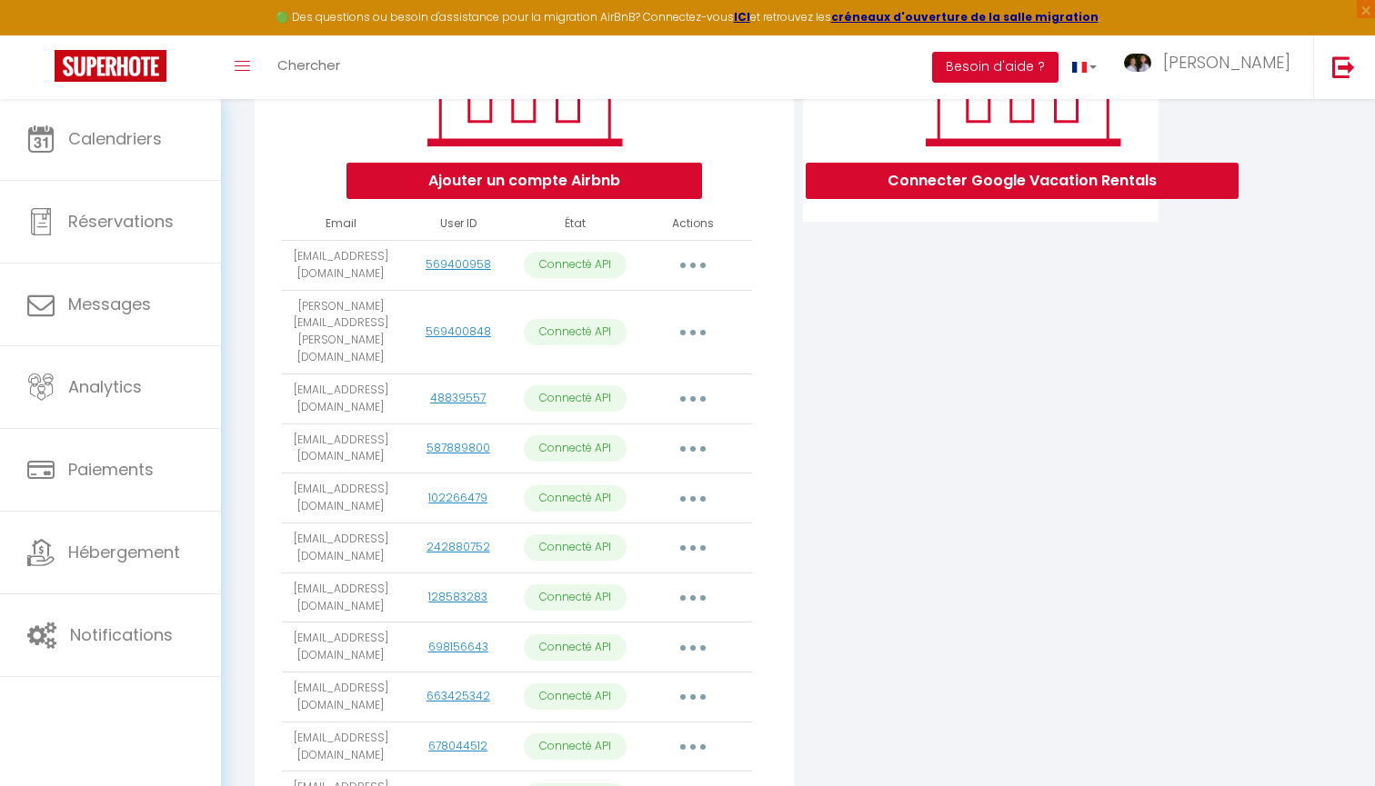
click at [616, 178] on button "Ajouter un compte Airbnb" at bounding box center [524, 181] width 356 height 36
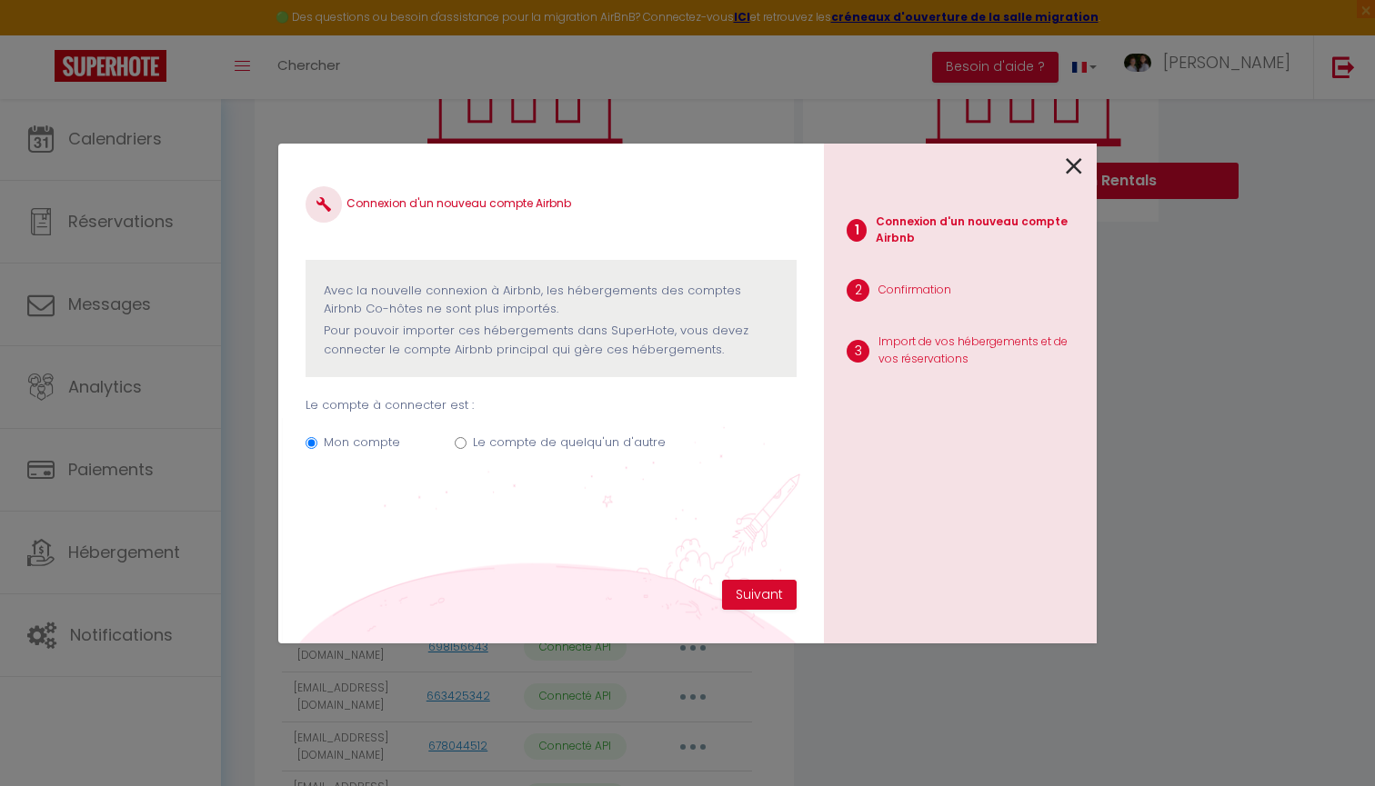
click at [561, 439] on label "Le compte de quelqu'un d'autre" at bounding box center [569, 443] width 193 height 18
click at [466, 439] on input "Le compte de quelqu'un d'autre" at bounding box center [461, 443] width 12 height 12
radio input "true"
radio input "false"
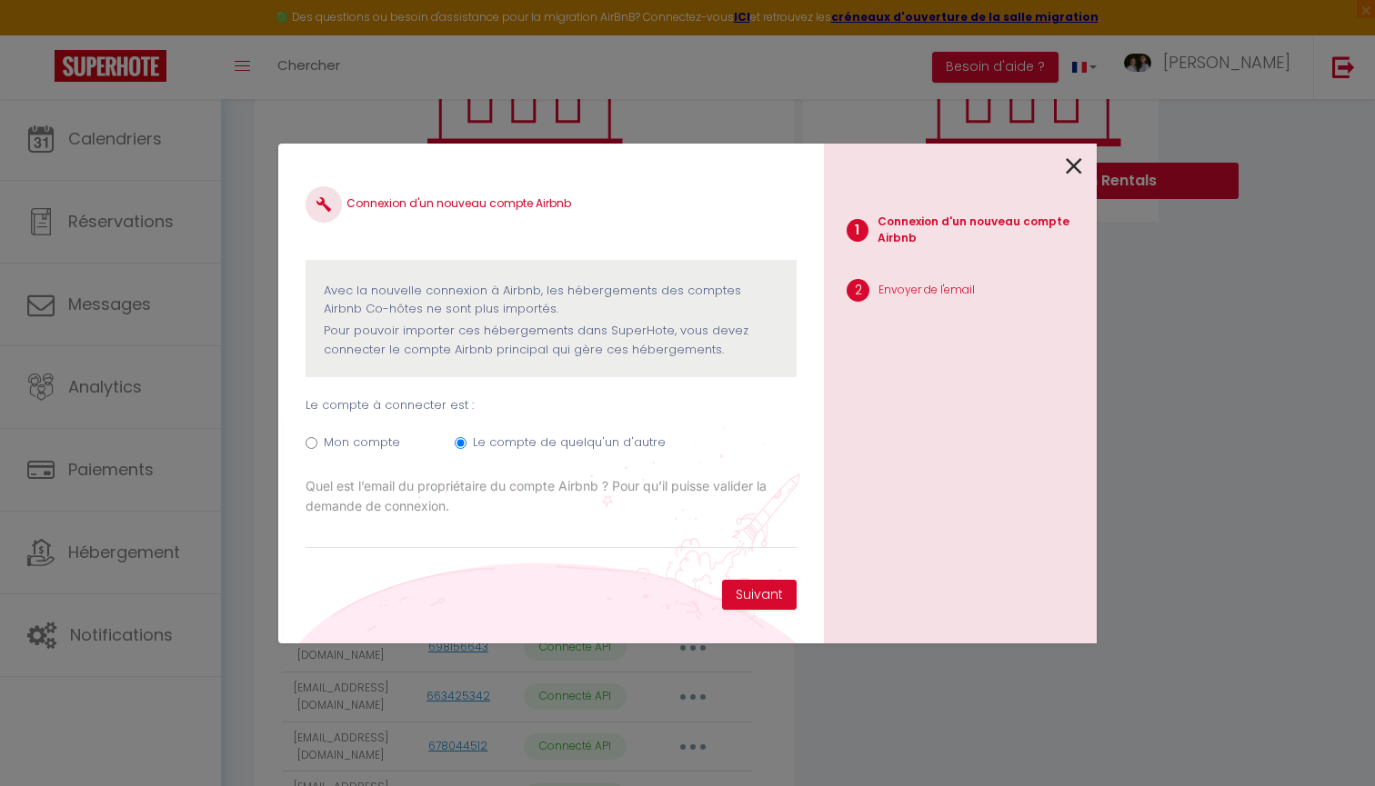
click at [433, 534] on input "Email connexion Airbnb" at bounding box center [551, 532] width 491 height 33
type input "pierrebreux@gmail.com"
click at [781, 587] on button "Suivant" at bounding box center [759, 595] width 75 height 31
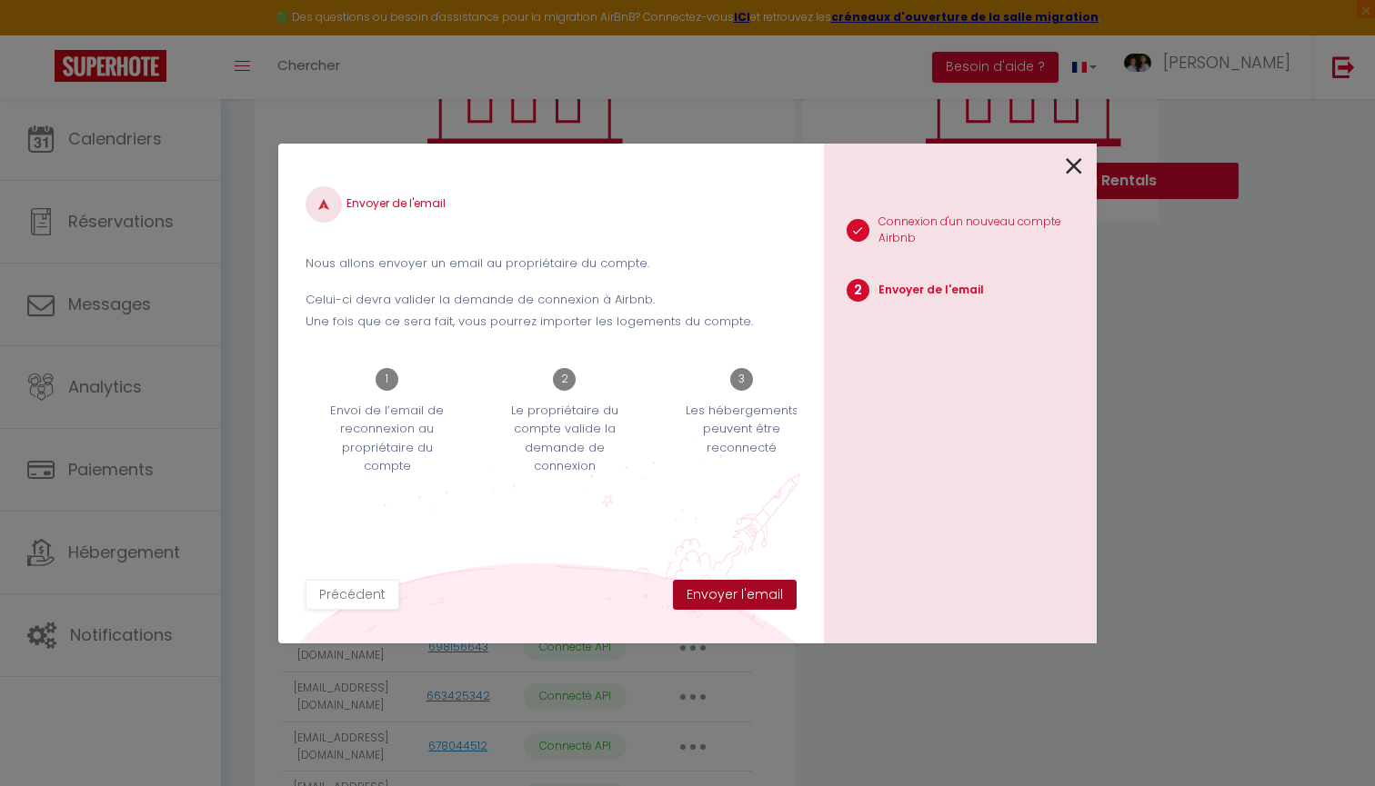
click at [746, 602] on button "Envoyer l'email" at bounding box center [735, 595] width 124 height 31
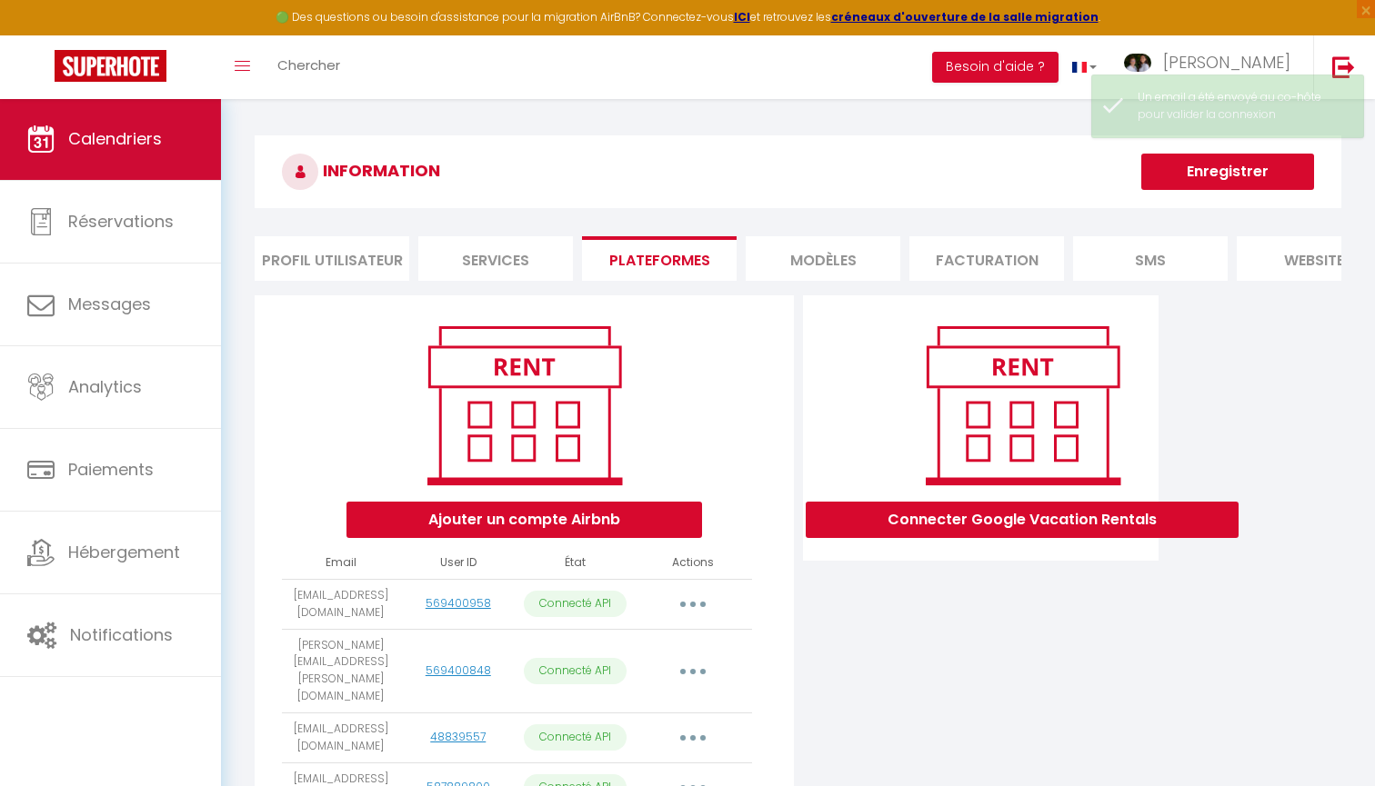
scroll to position [0, 0]
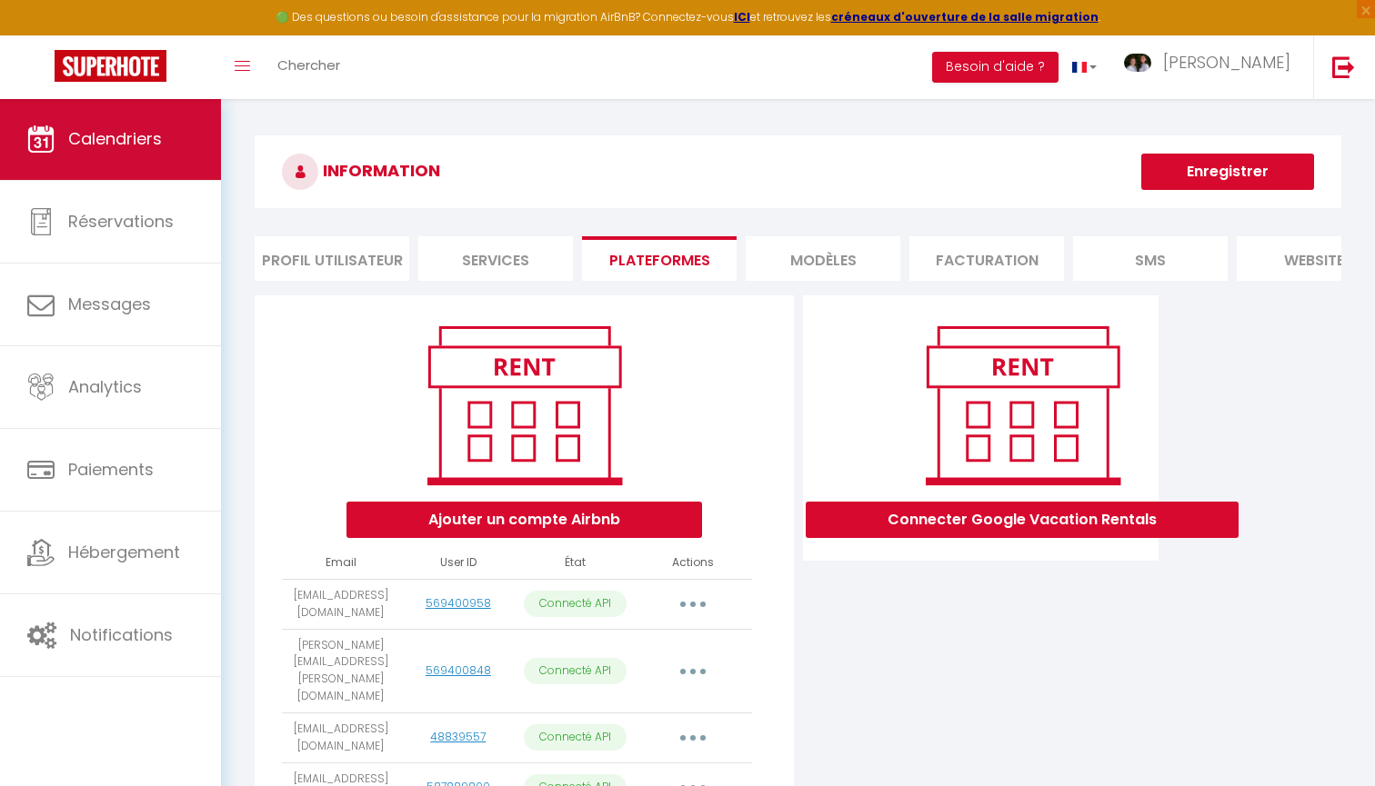
click at [148, 122] on link "Calendriers" at bounding box center [110, 139] width 221 height 82
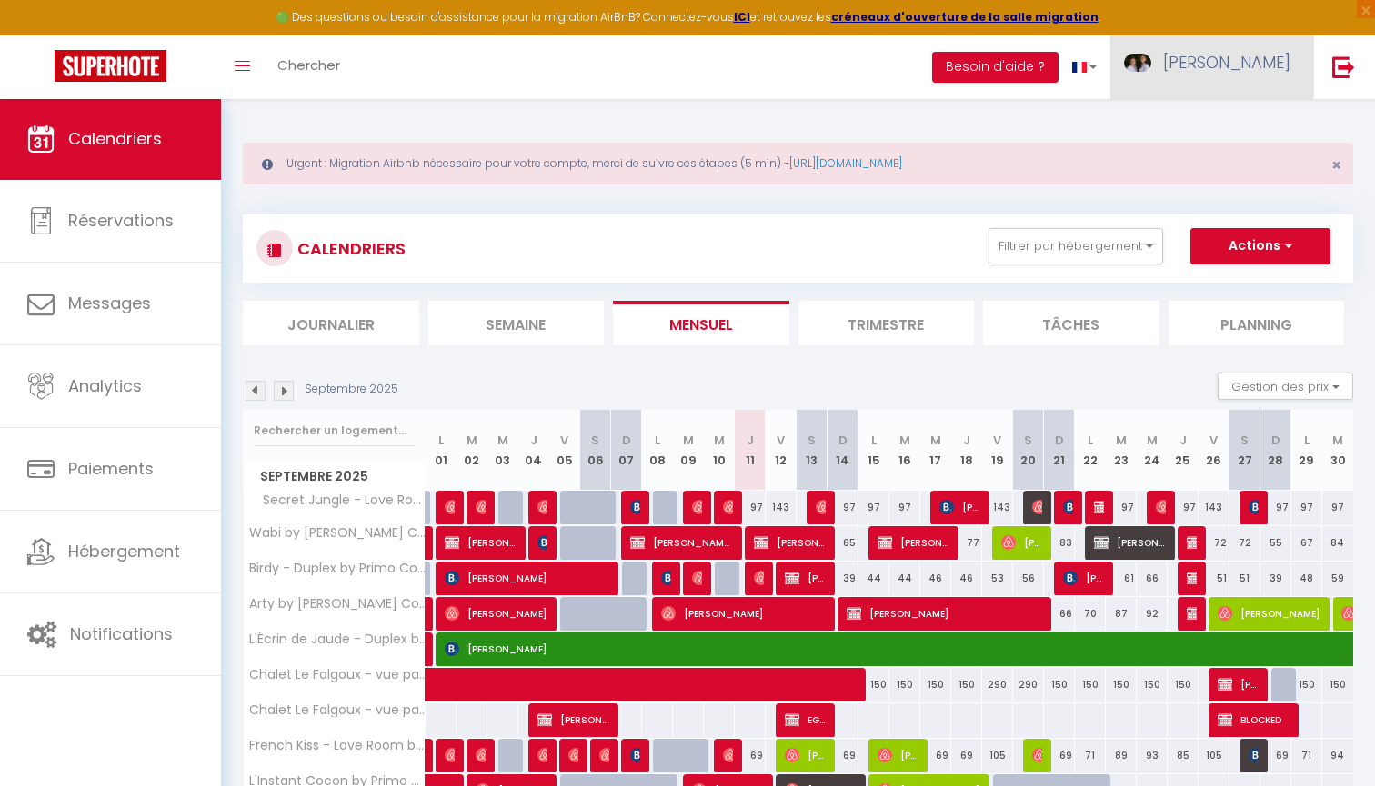
click at [1249, 72] on span "[PERSON_NAME]" at bounding box center [1226, 62] width 127 height 23
click at [1236, 125] on link "Paramètres" at bounding box center [1240, 126] width 135 height 31
select select "fr"
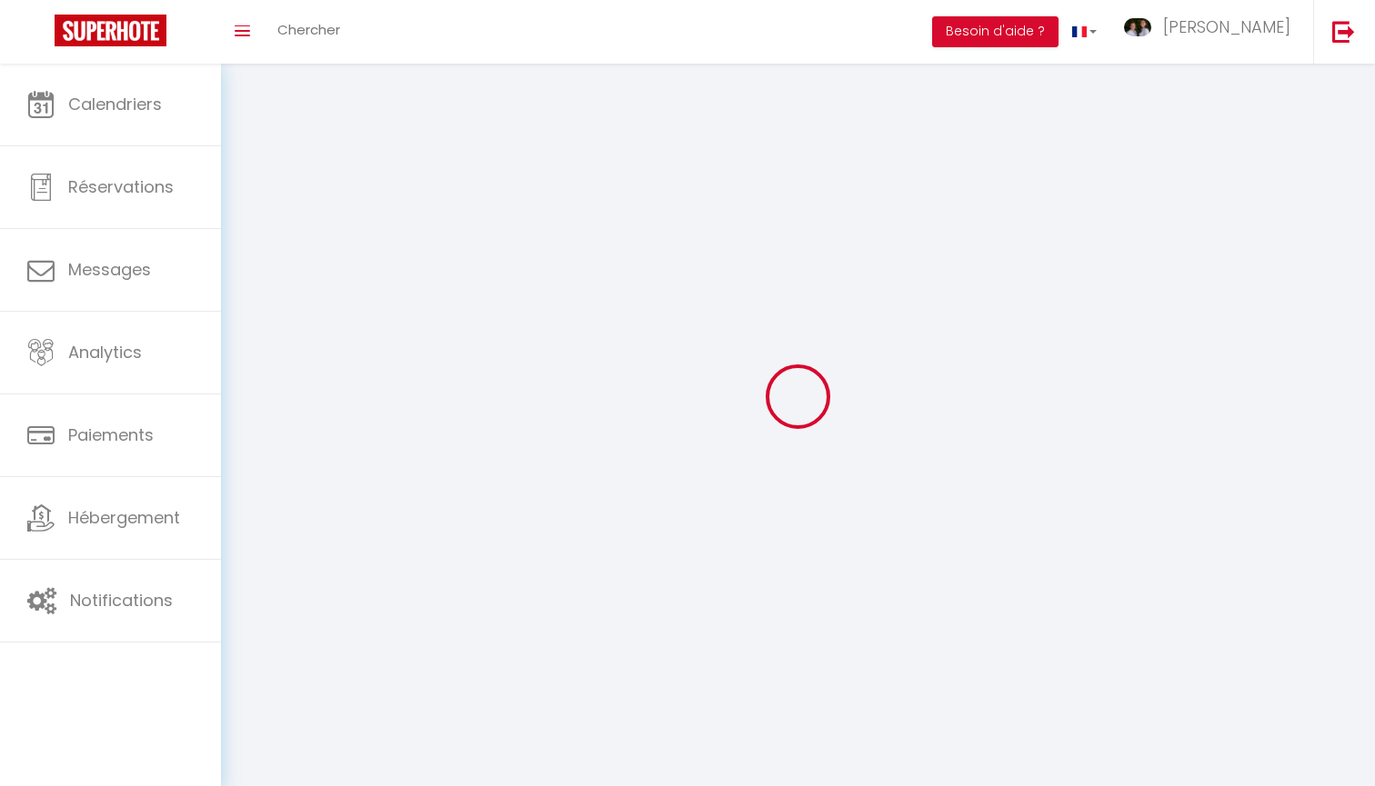
select select
type input "[PERSON_NAME]"
type input "EUGENE"
type input "0635413561"
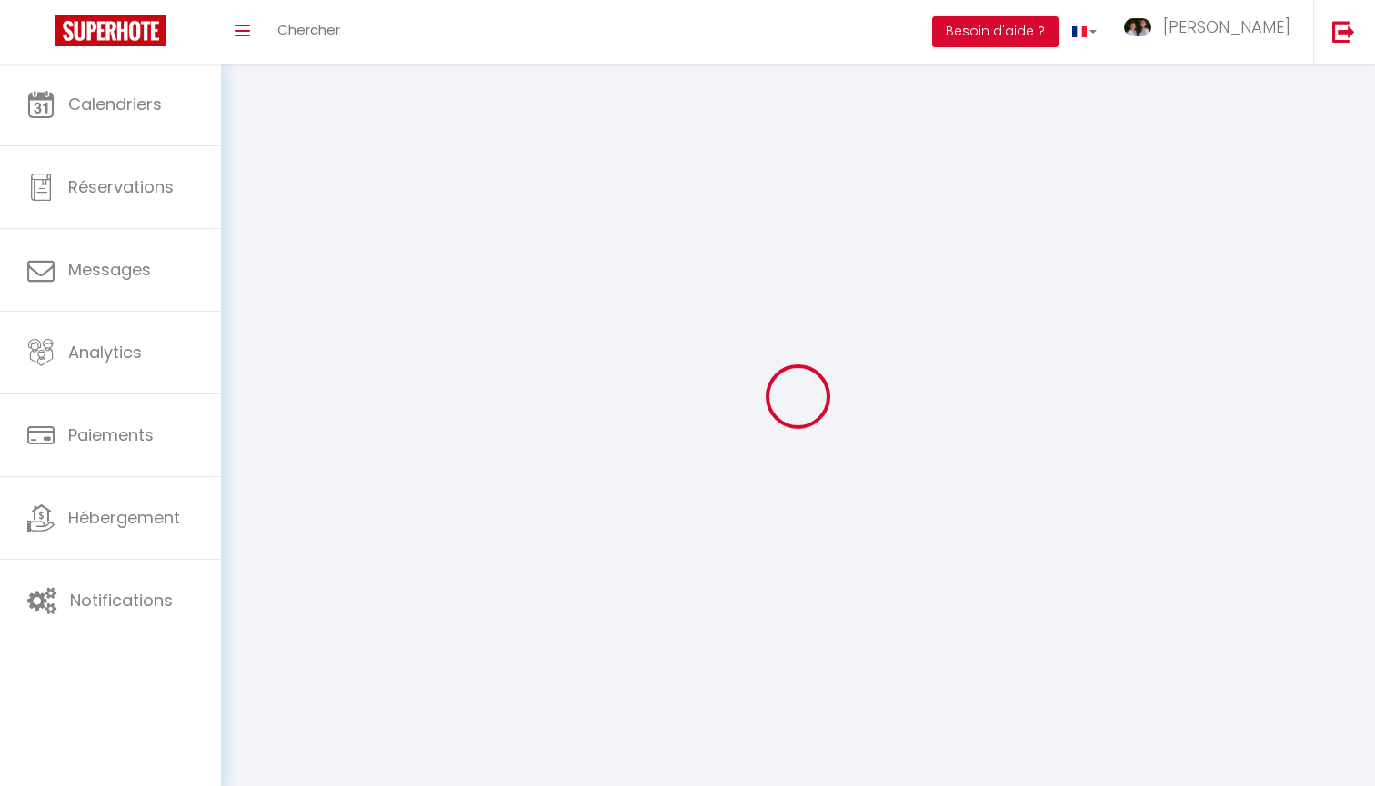
type input "7 Impasse des Olisands"
type input "63720"
type input "ENNEZAT"
type input "lzjK3zDSiyxpU99dKWN0GOaXh"
type input "3TA27YtjphtNosmema2A0P2Fp"
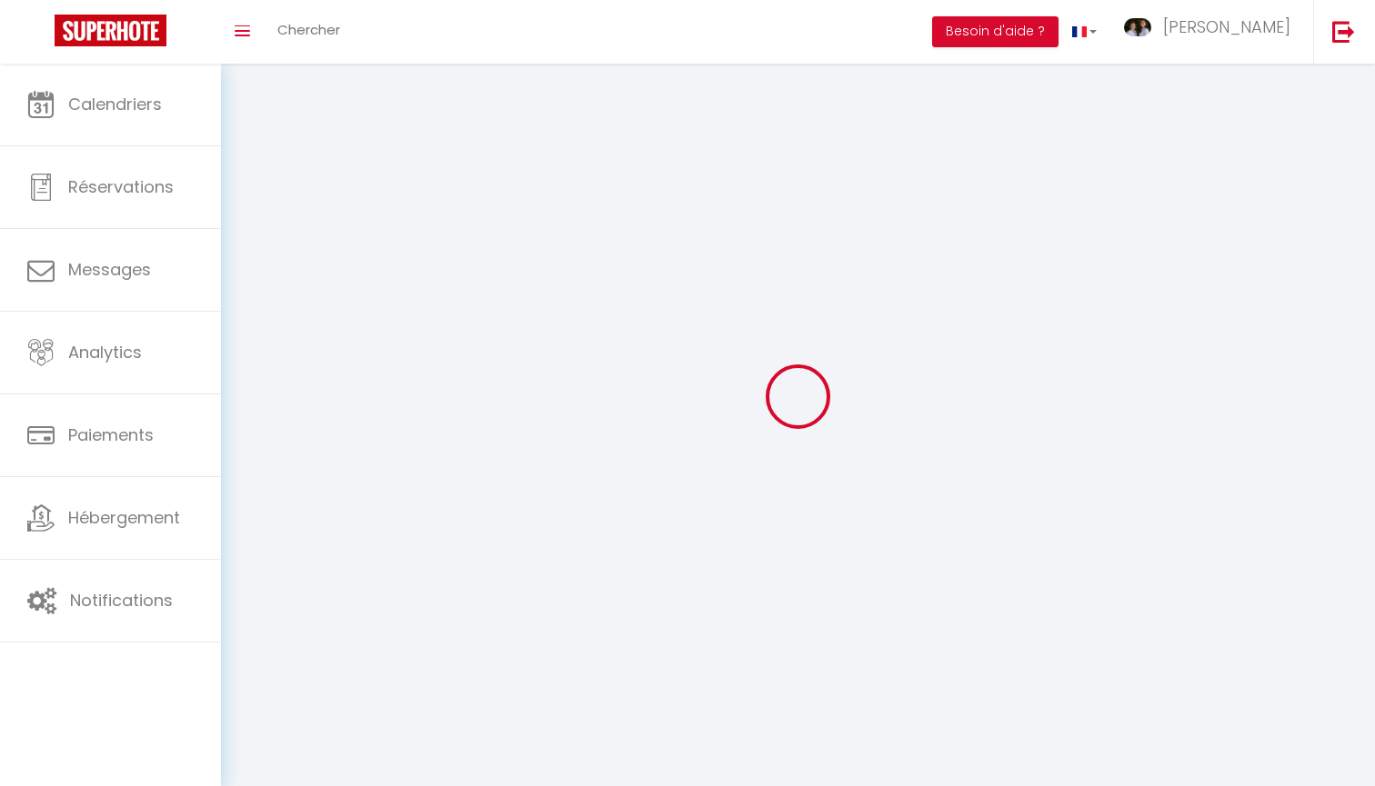
type input "https://app.superhote.com/#/get-available-rentals/3TA27YtjphtNosmema2A0P2Fp"
type input "lzjK3zDSiyxpU99dKWN0GOaXh"
type input "3TA27YtjphtNosmema2A0P2Fp"
type input "https://app.superhote.com/#/get-available-rentals/3TA27YtjphtNosmema2A0P2Fp"
select select "28"
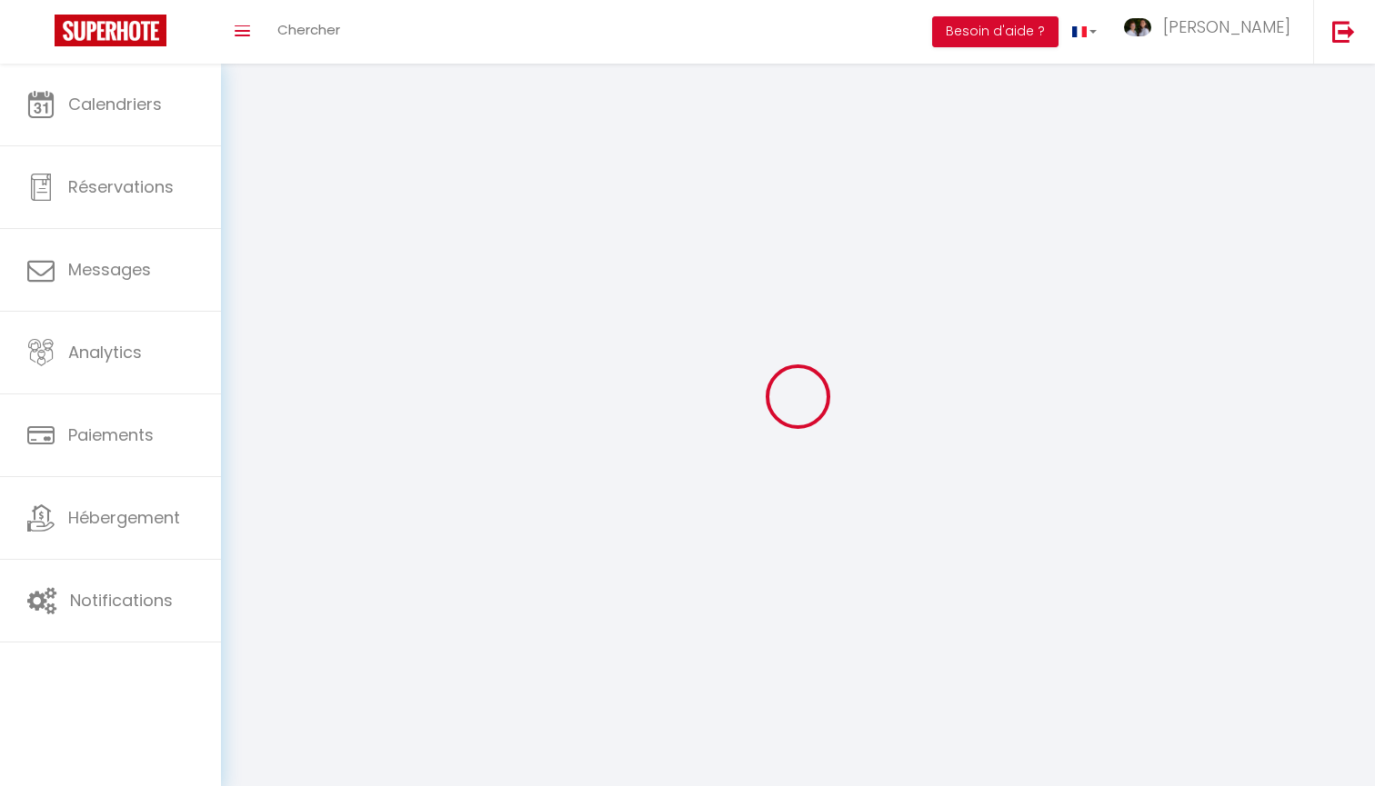
select select "fr"
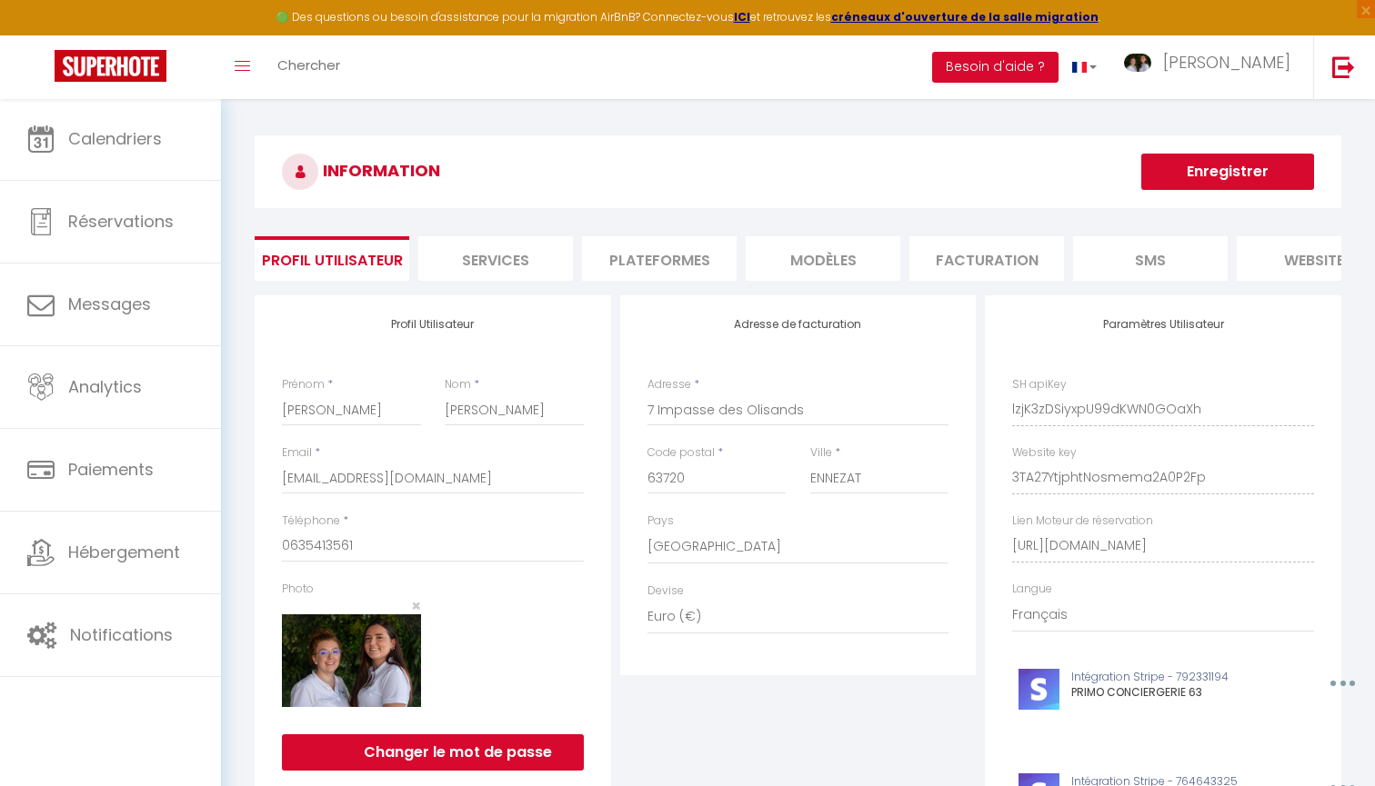
click at [671, 258] on li "Plateformes" at bounding box center [659, 258] width 155 height 45
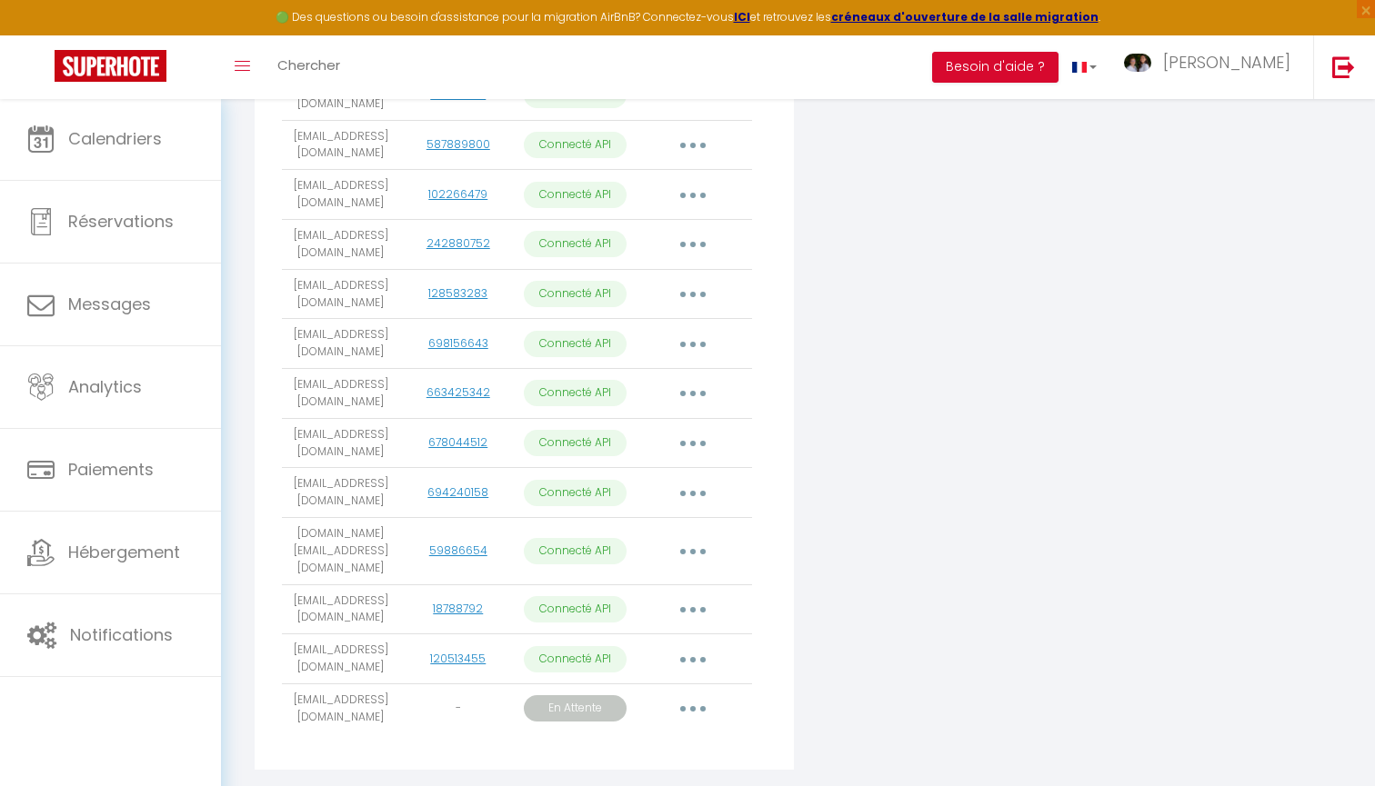
scroll to position [641, 0]
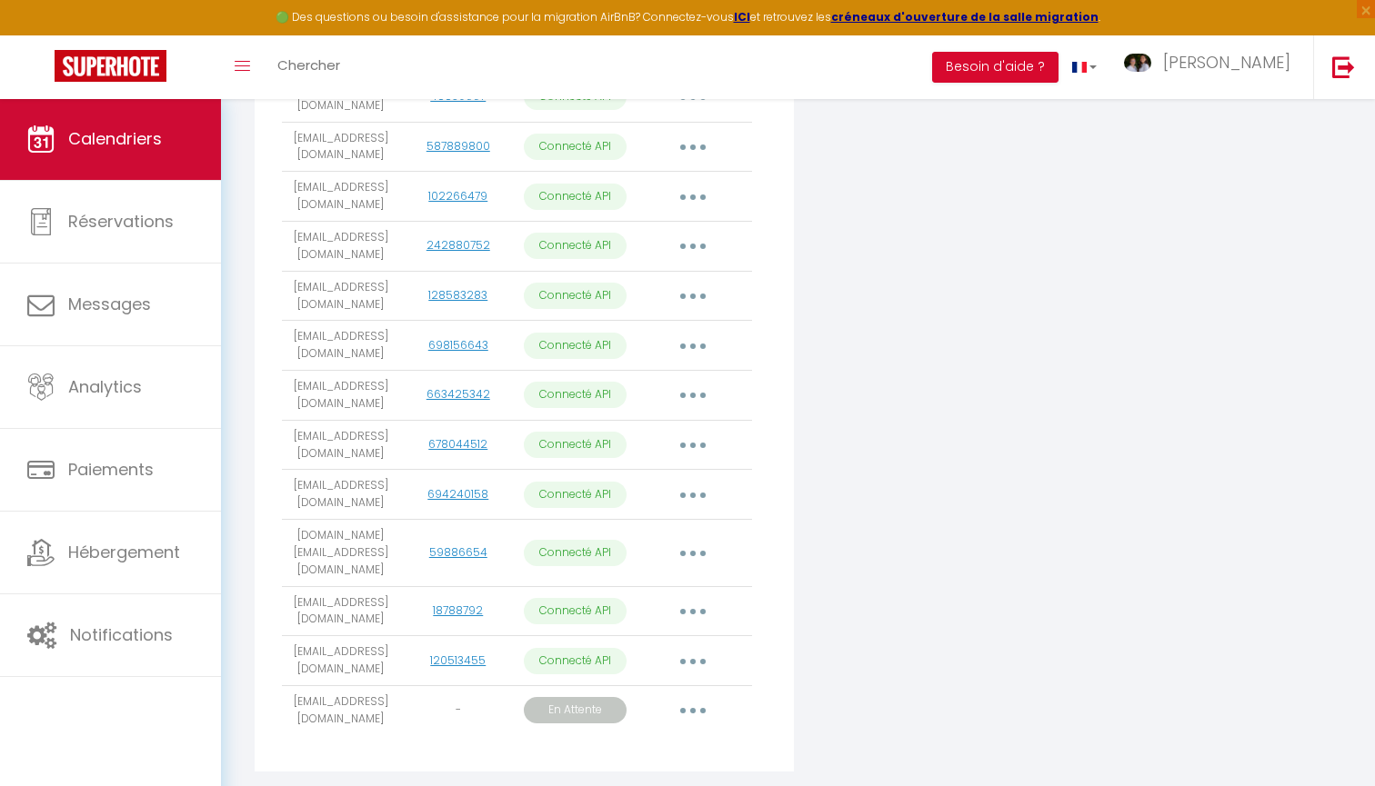
click at [141, 137] on span "Calendriers" at bounding box center [115, 138] width 94 height 23
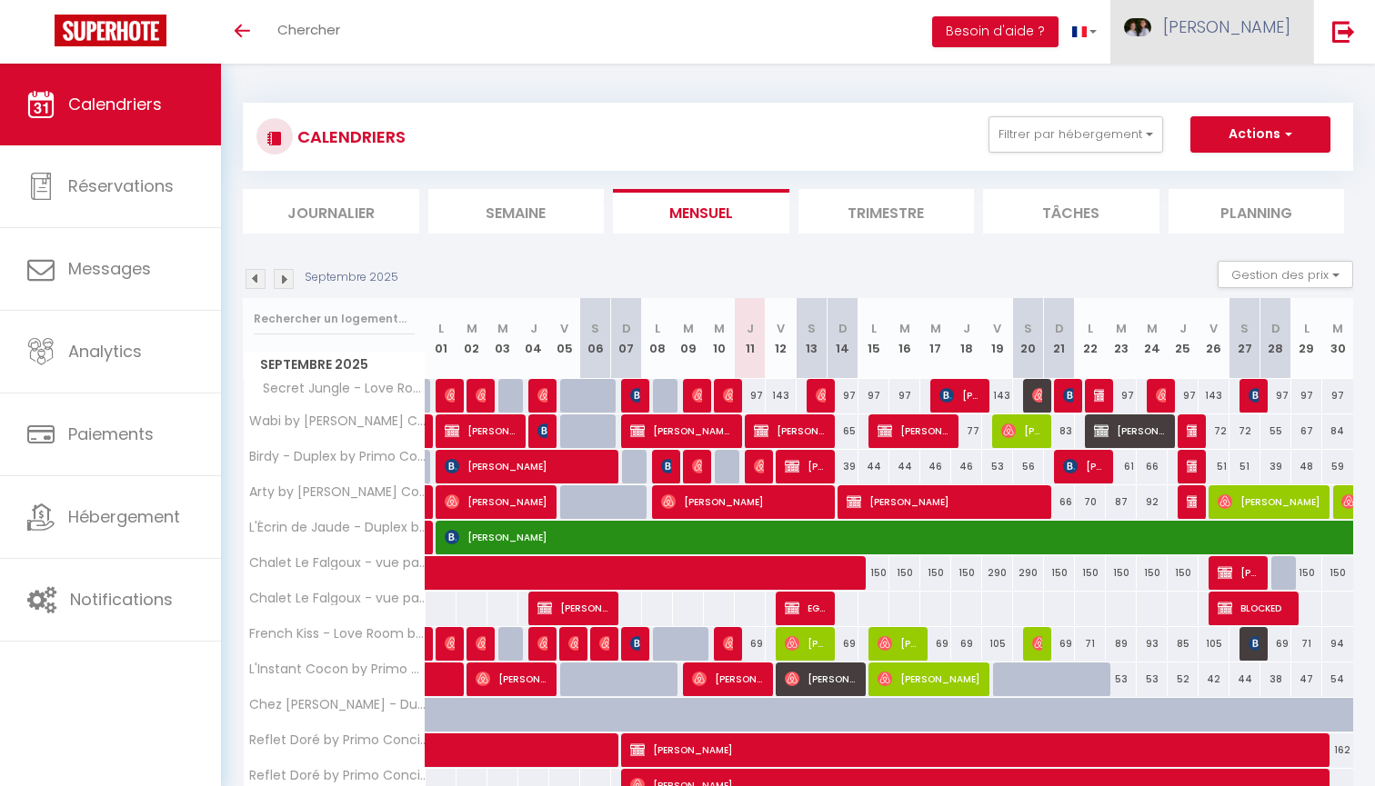
click at [1270, 26] on span "[PERSON_NAME]" at bounding box center [1226, 26] width 127 height 23
click at [1265, 95] on link "Paramètres" at bounding box center [1240, 90] width 135 height 31
select select "28"
select select "fr"
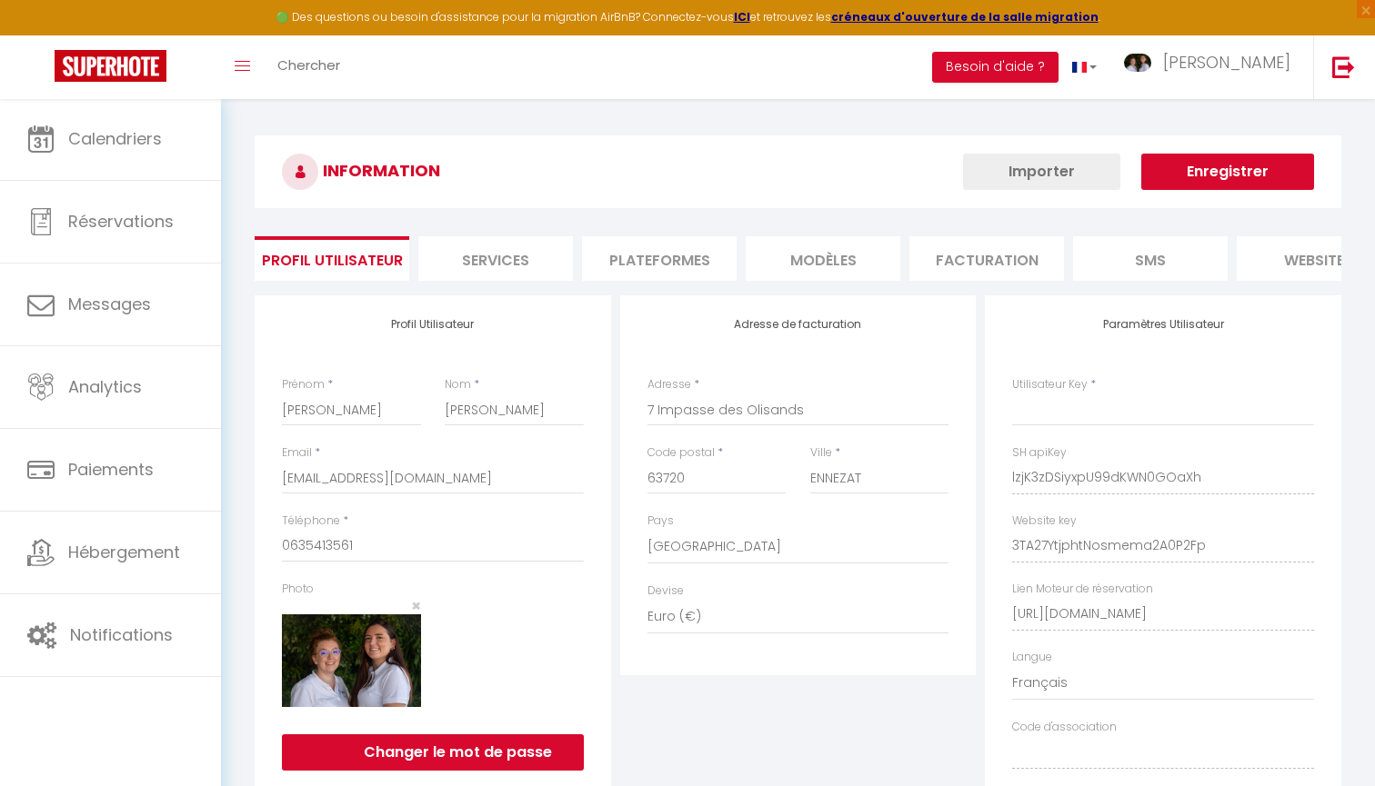
type input "lzjK3zDSiyxpU99dKWN0GOaXh"
type input "3TA27YtjphtNosmema2A0P2Fp"
type input "https://app.superhote.com/#/get-available-rentals/3TA27YtjphtNosmema2A0P2Fp"
select select "fr"
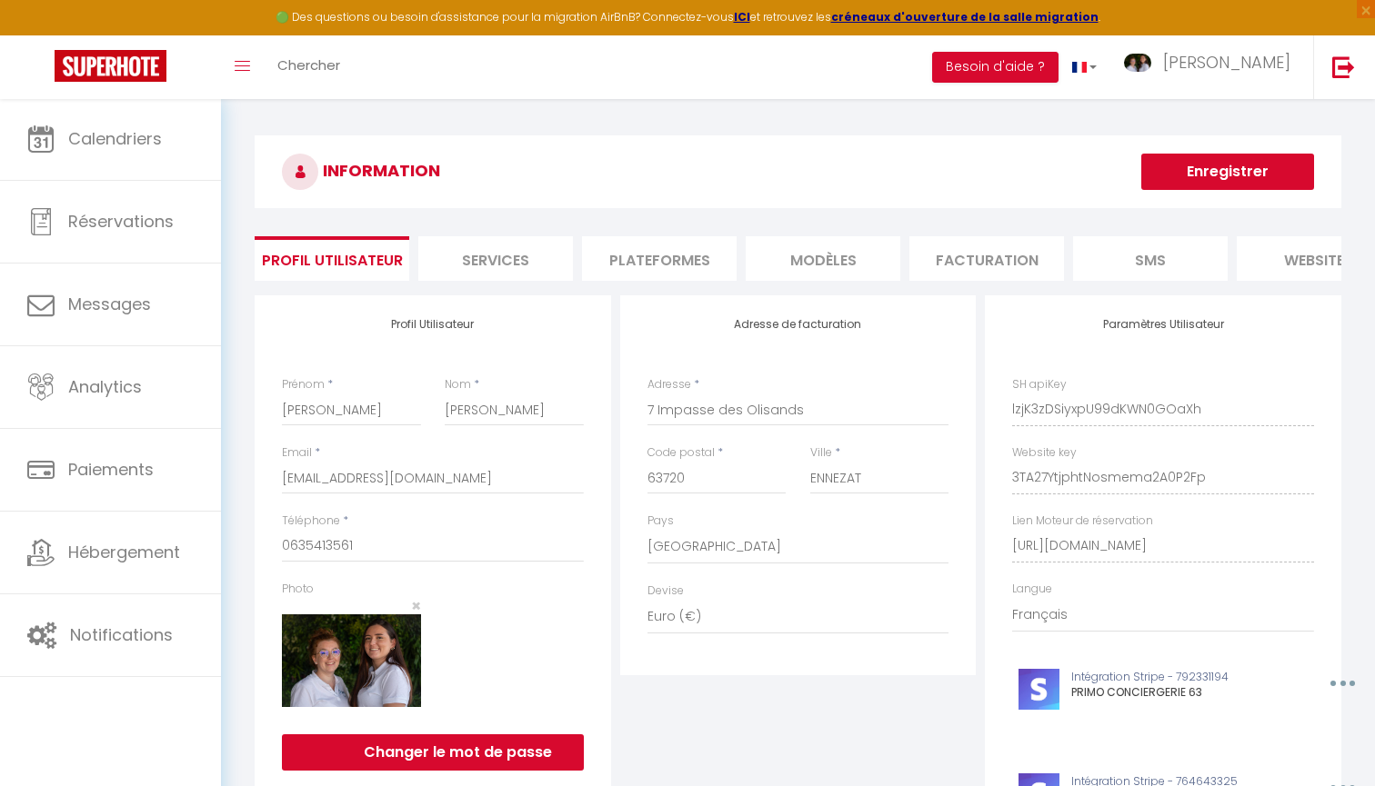
click at [652, 250] on li "Plateformes" at bounding box center [659, 258] width 155 height 45
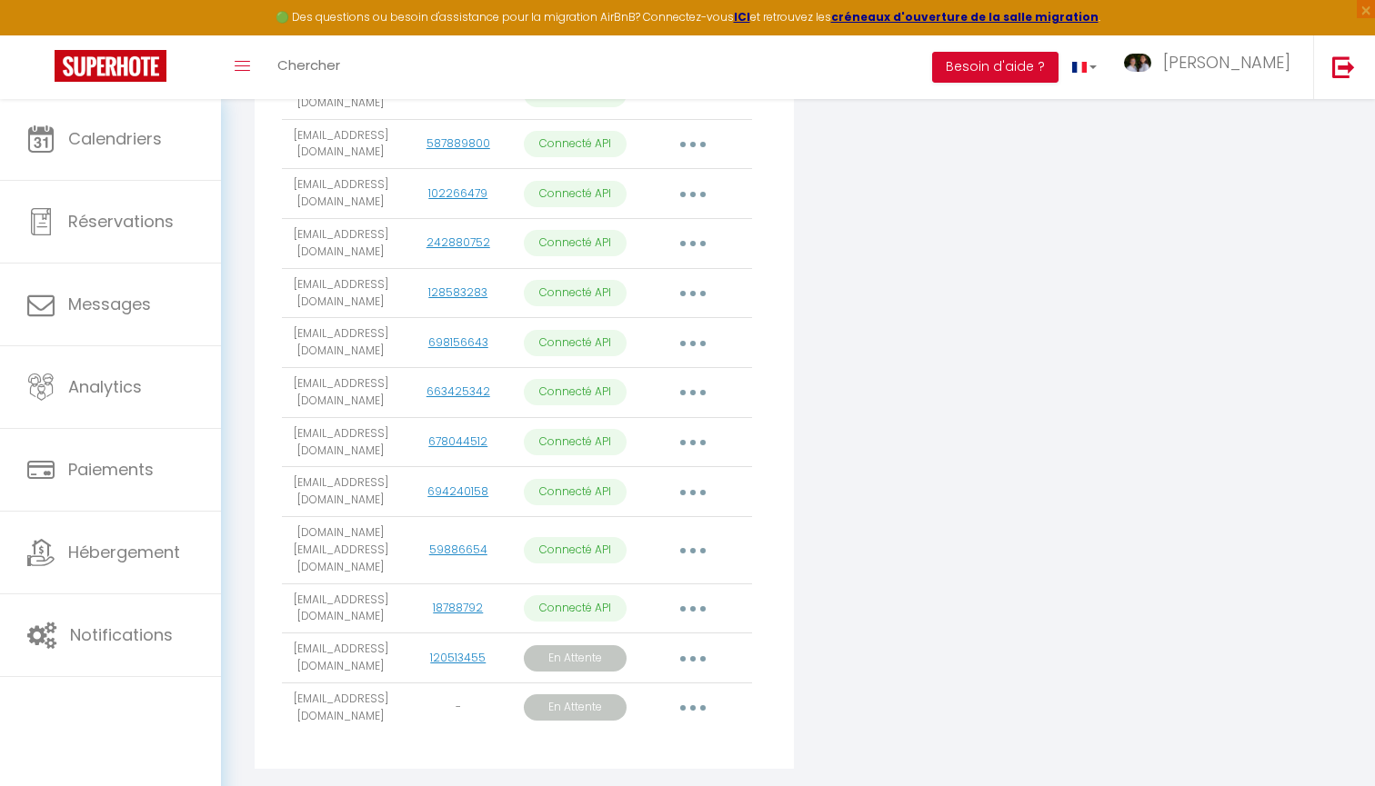
scroll to position [641, 0]
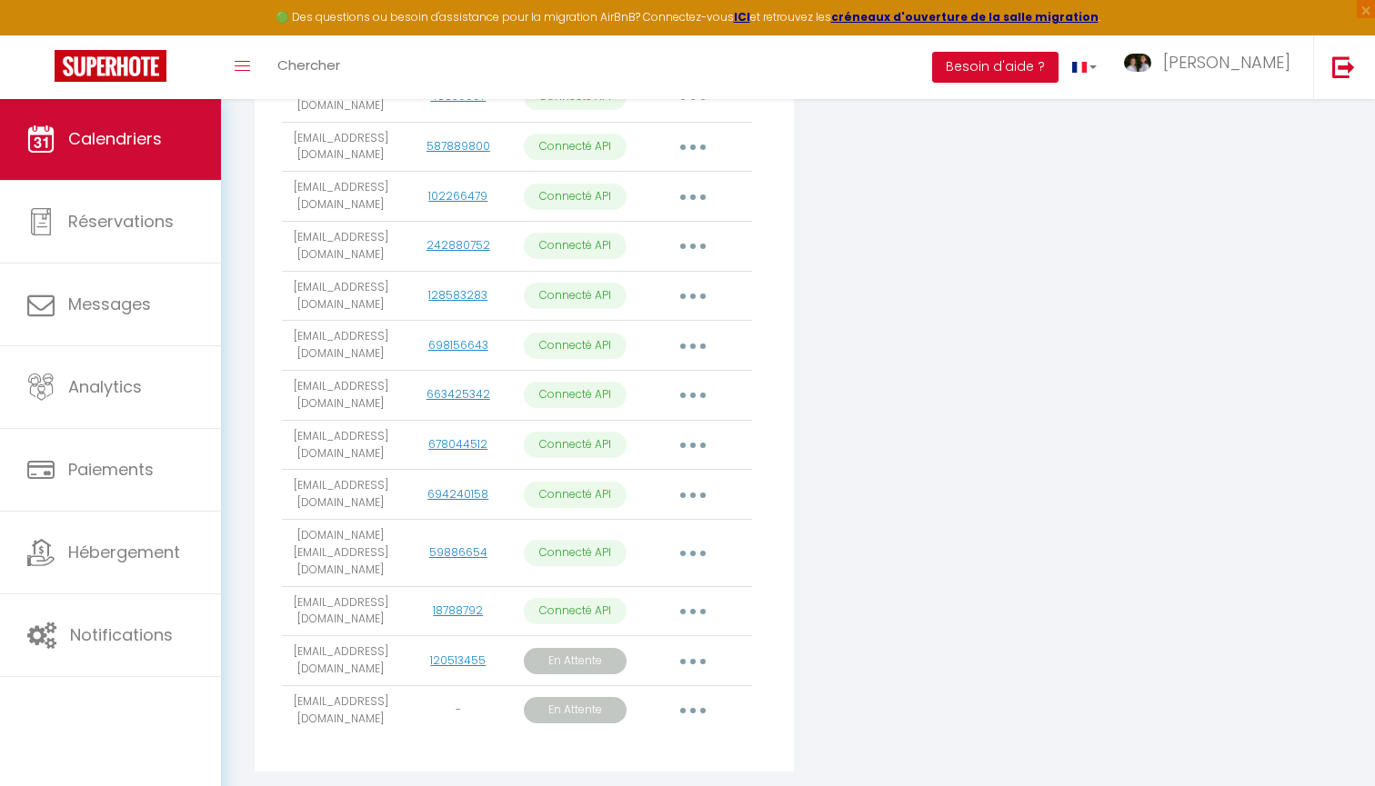
click at [116, 172] on link "Calendriers" at bounding box center [110, 139] width 221 height 82
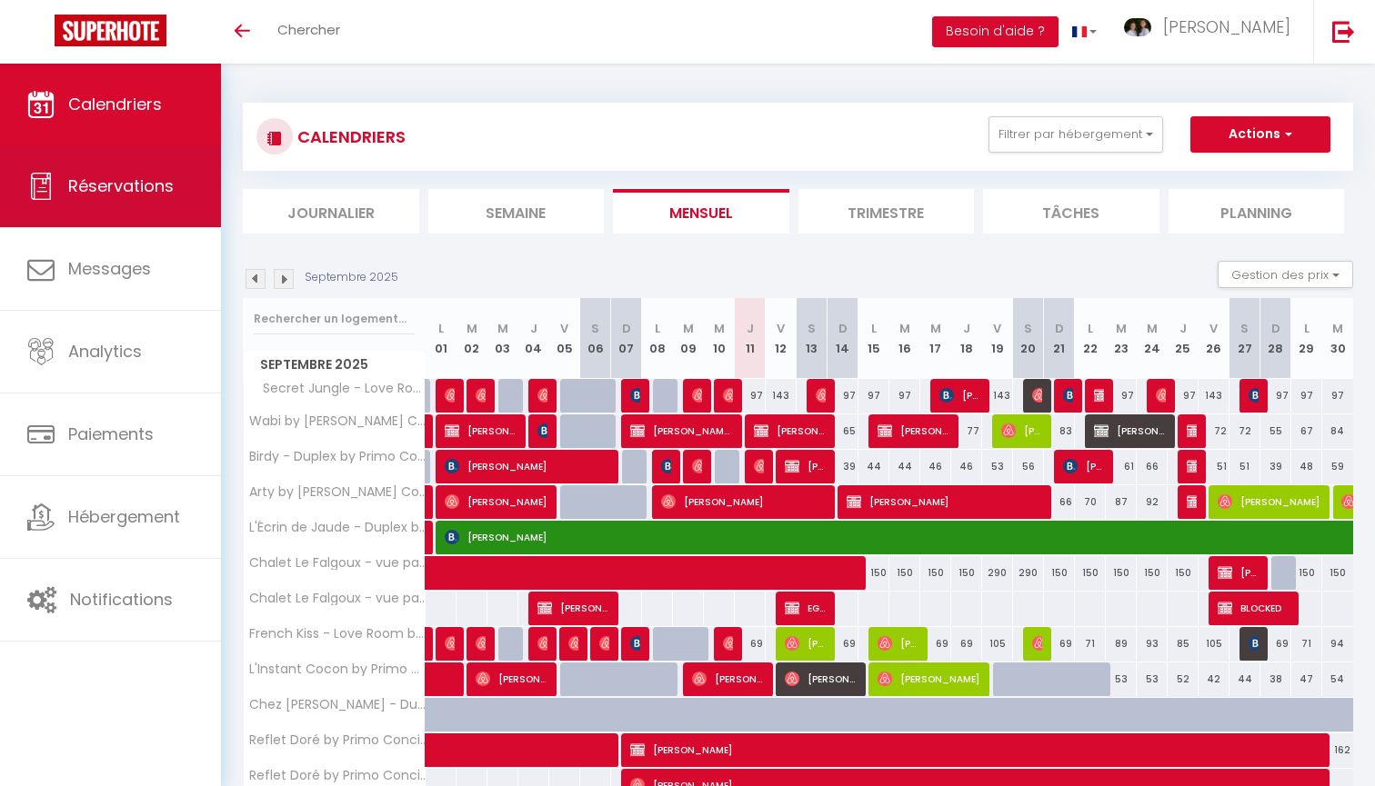
click at [156, 163] on link "Réservations" at bounding box center [110, 186] width 221 height 82
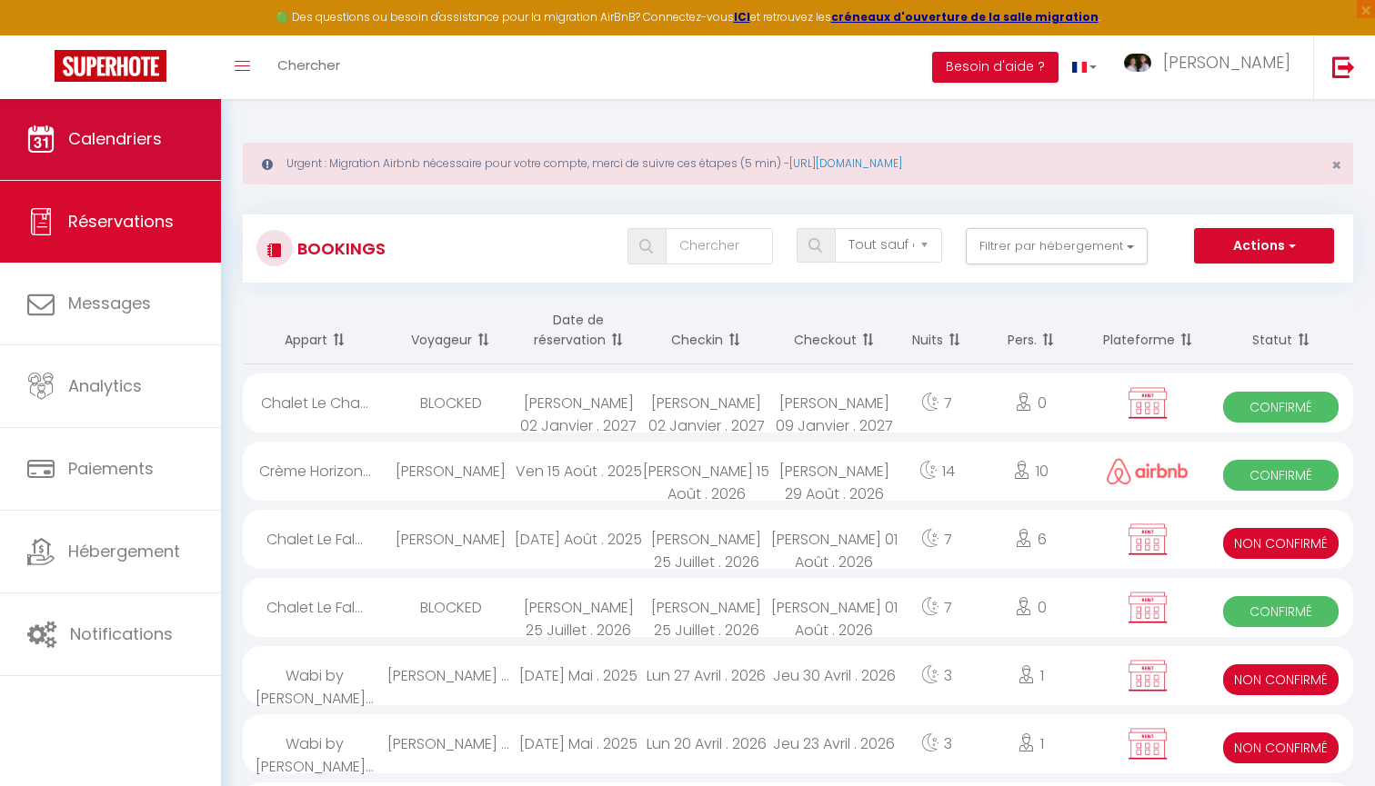
click at [170, 151] on link "Calendriers" at bounding box center [110, 139] width 221 height 82
